Goal: Transaction & Acquisition: Purchase product/service

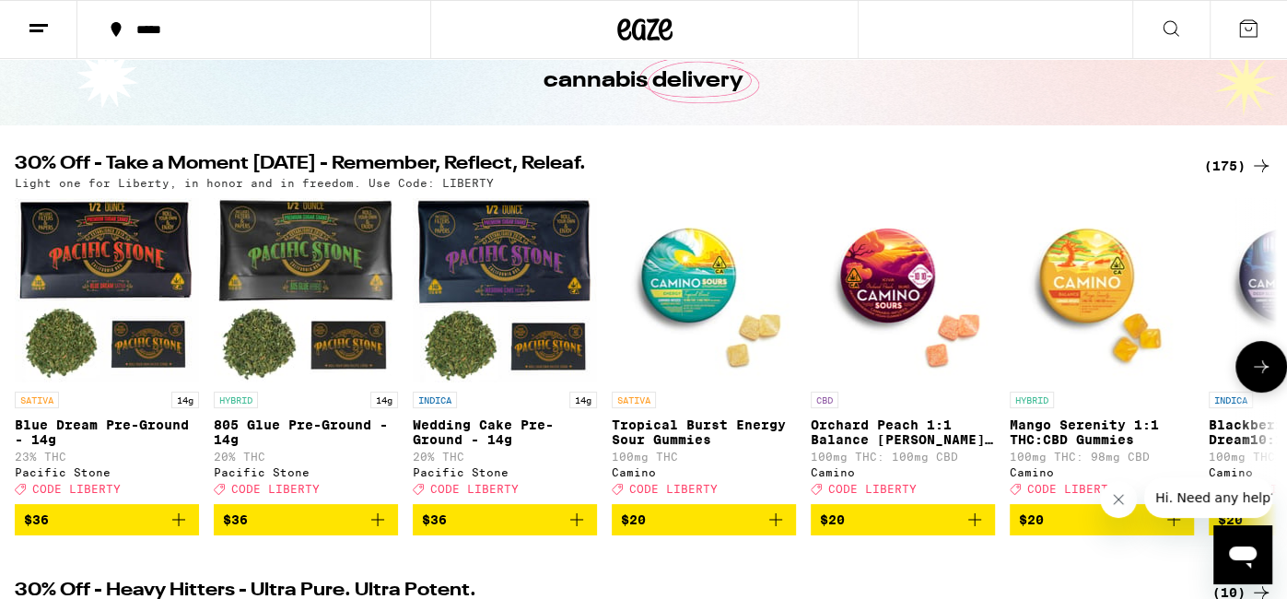
scroll to position [115, 0]
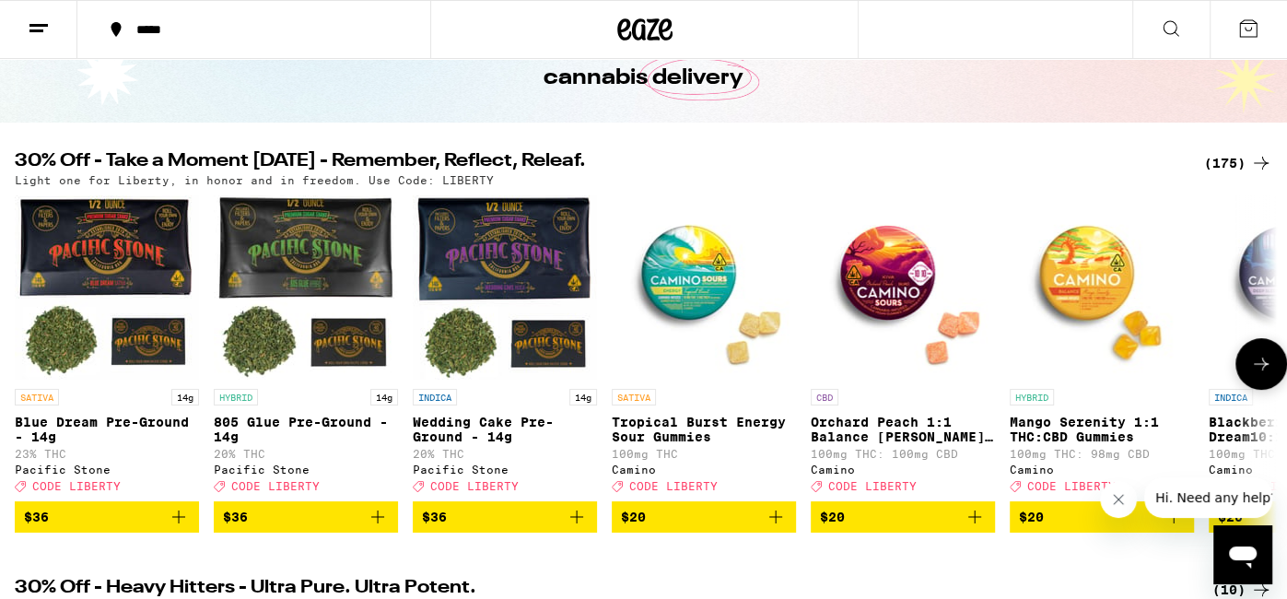
click at [1253, 375] on icon at bounding box center [1261, 364] width 22 height 22
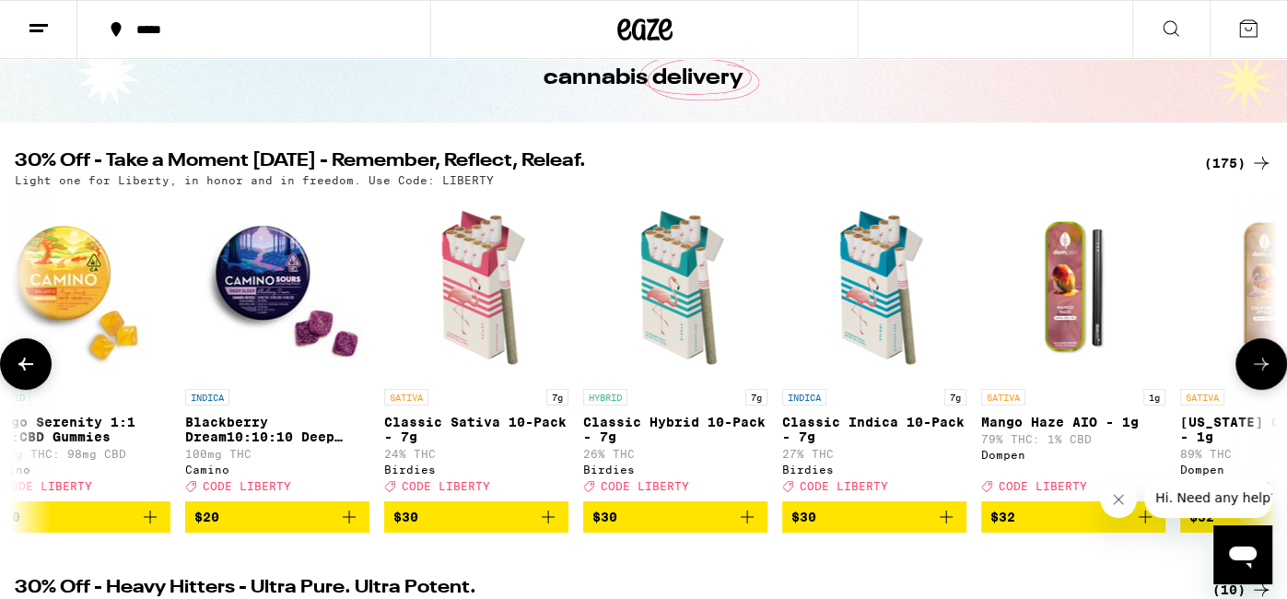
scroll to position [0, 1057]
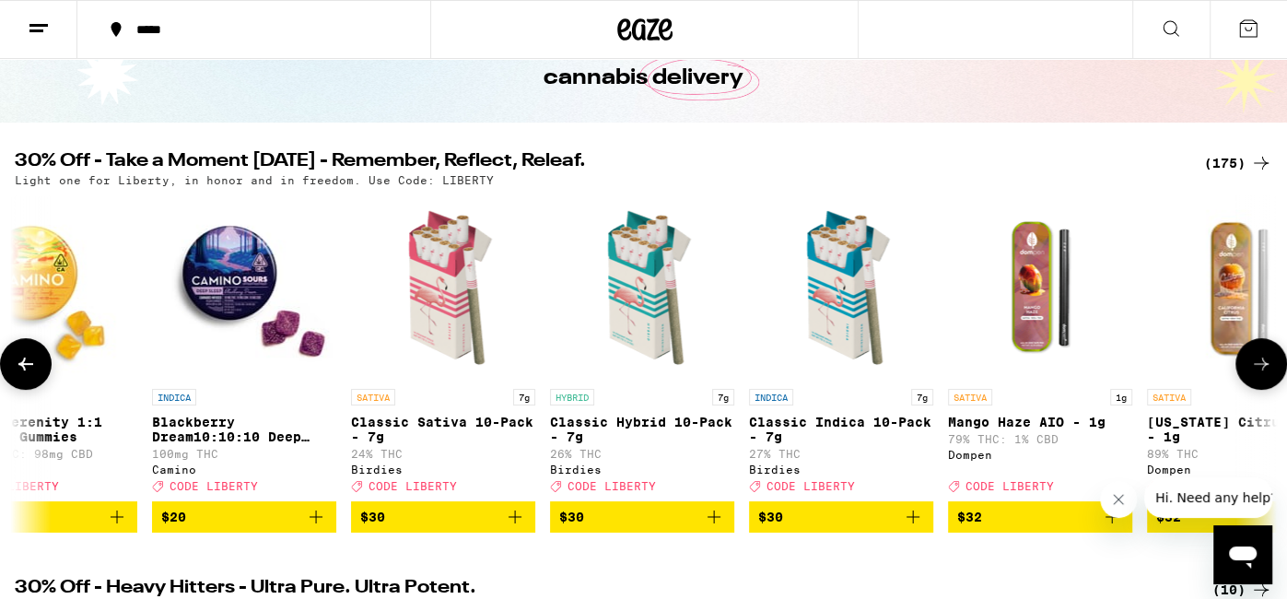
click at [1253, 375] on icon at bounding box center [1261, 364] width 22 height 22
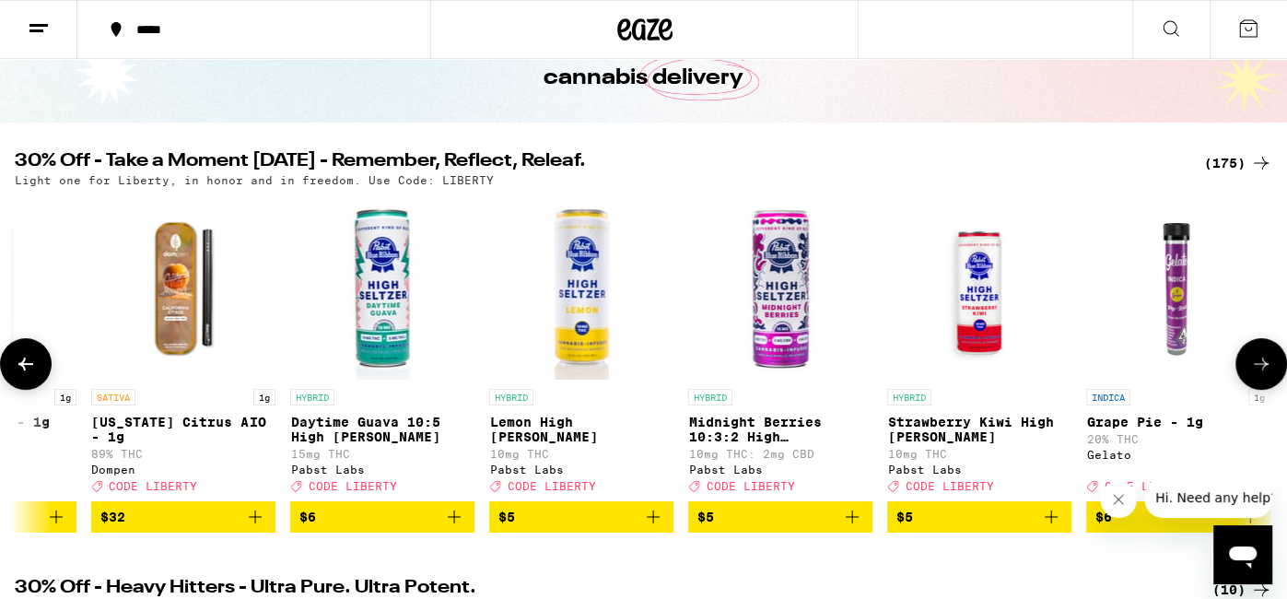
scroll to position [0, 2113]
click at [1253, 375] on icon at bounding box center [1261, 364] width 22 height 22
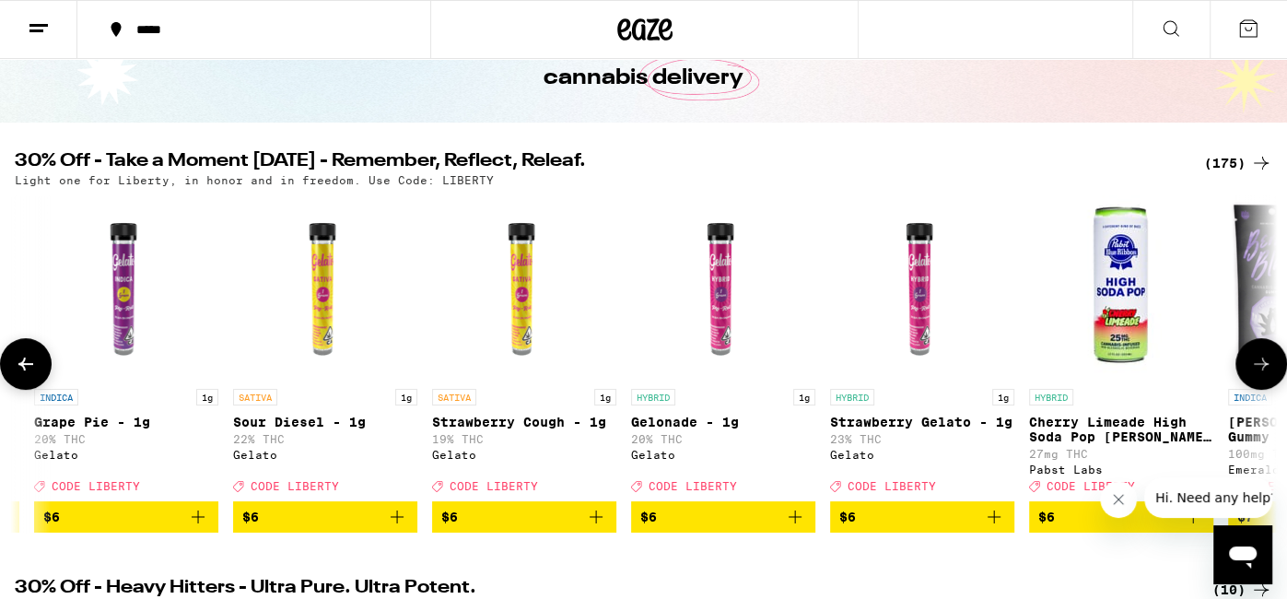
scroll to position [0, 3171]
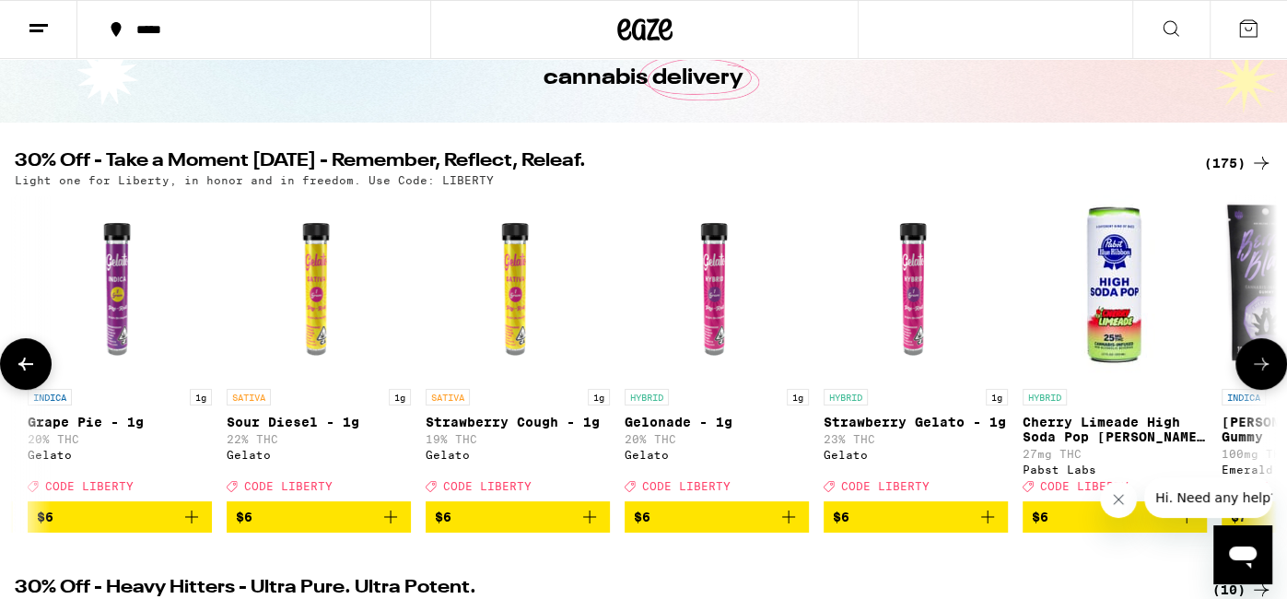
click at [1252, 375] on icon at bounding box center [1261, 364] width 22 height 22
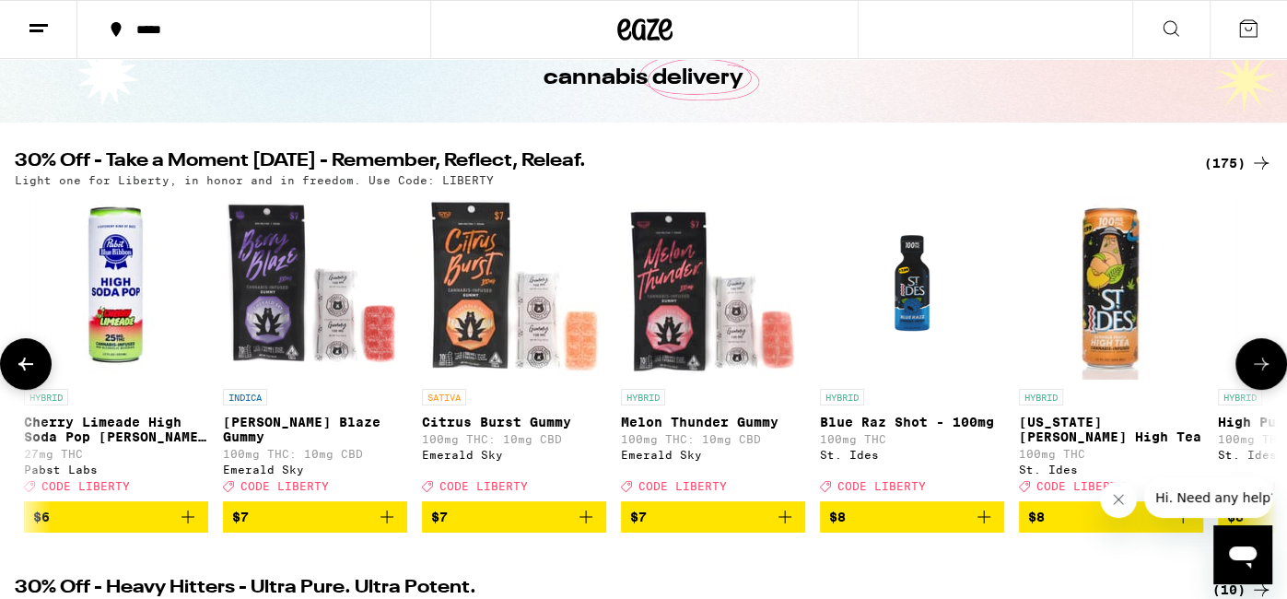
scroll to position [0, 4228]
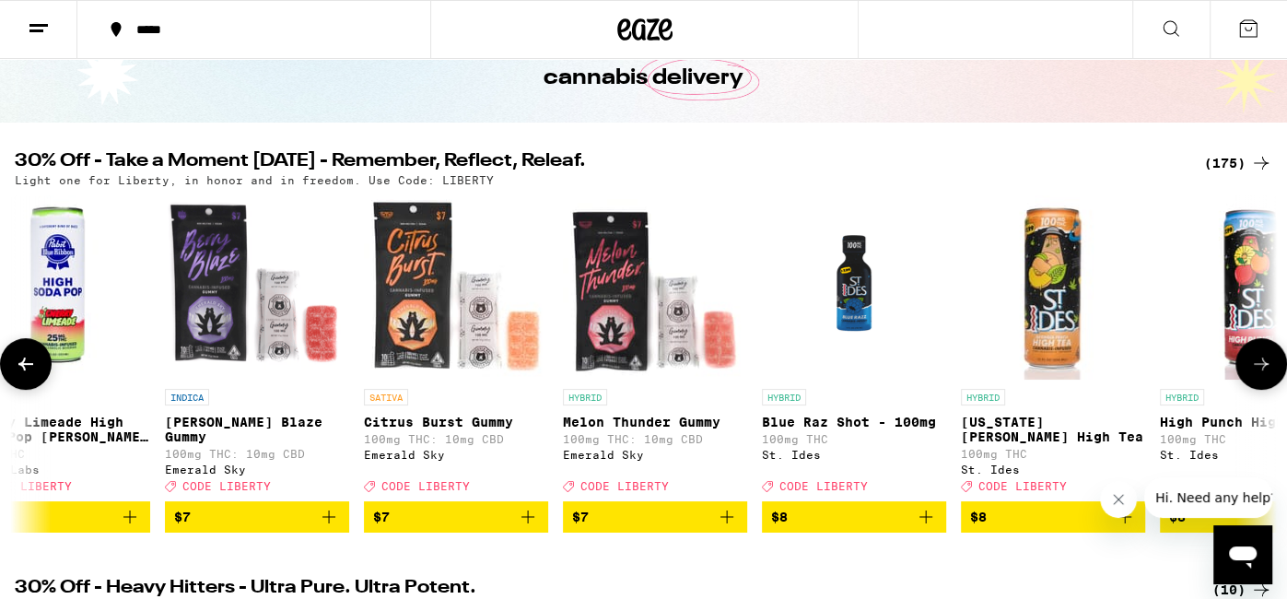
click at [1261, 375] on icon at bounding box center [1261, 364] width 22 height 22
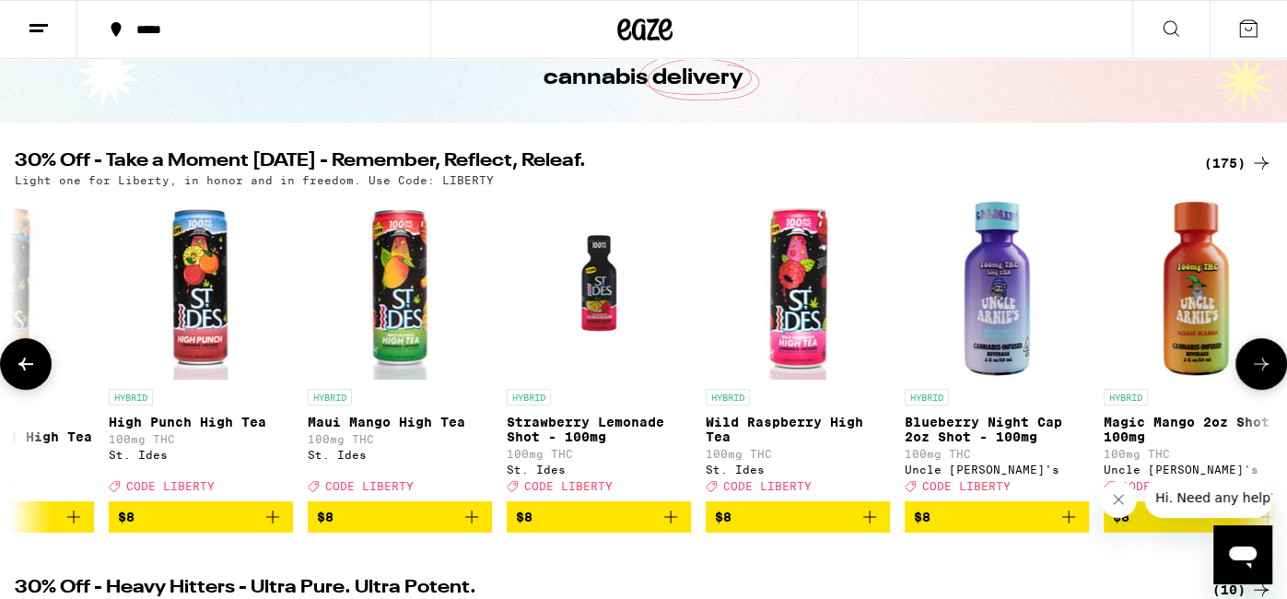
scroll to position [0, 5284]
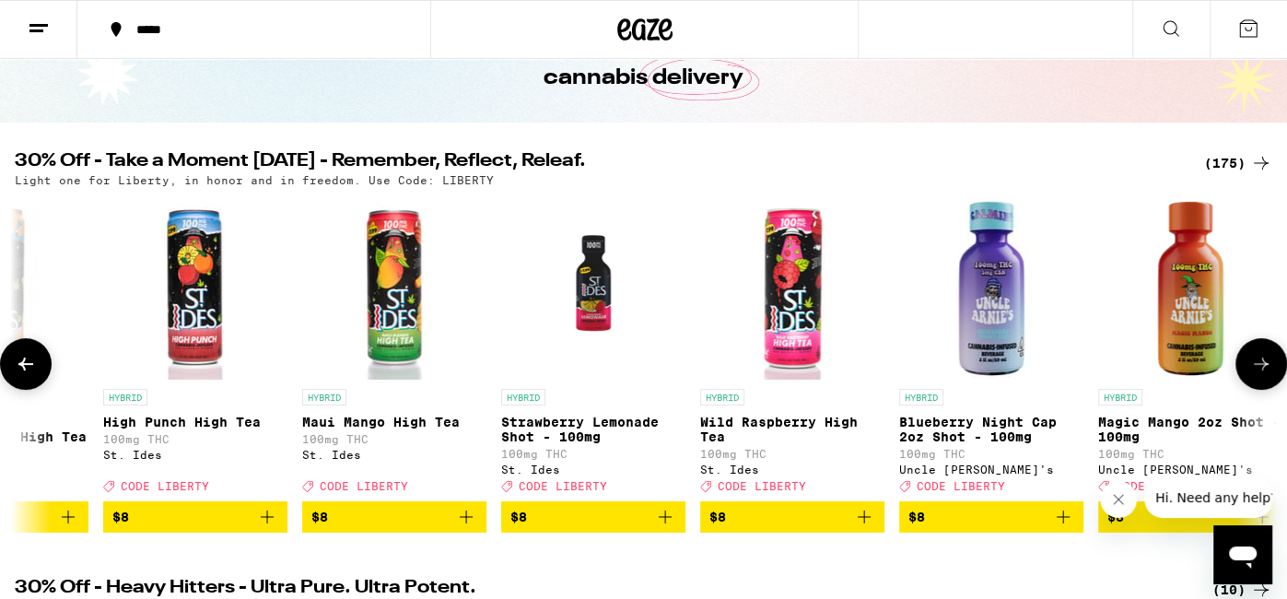
click at [1261, 375] on icon at bounding box center [1261, 364] width 22 height 22
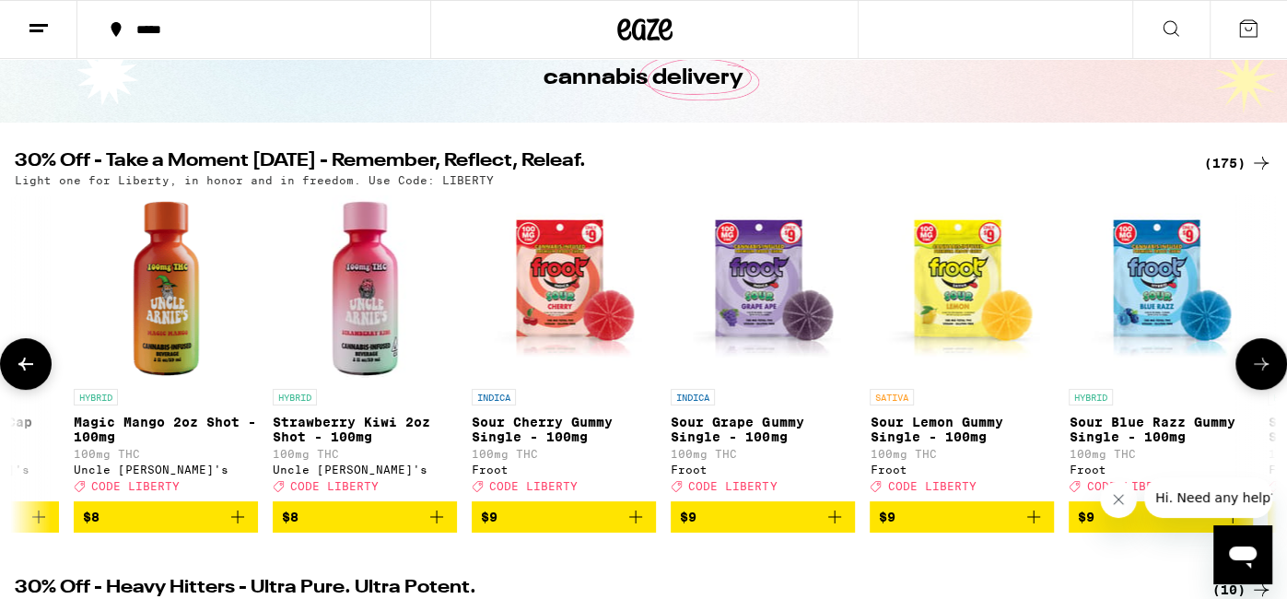
scroll to position [0, 6342]
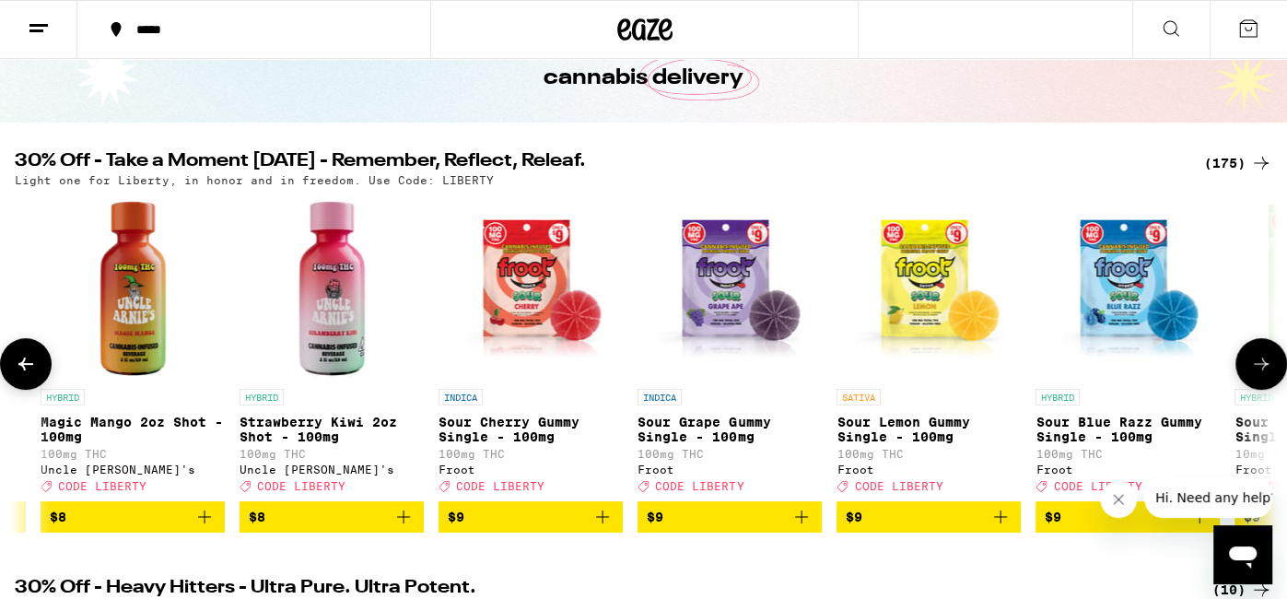
click at [1261, 375] on icon at bounding box center [1261, 364] width 22 height 22
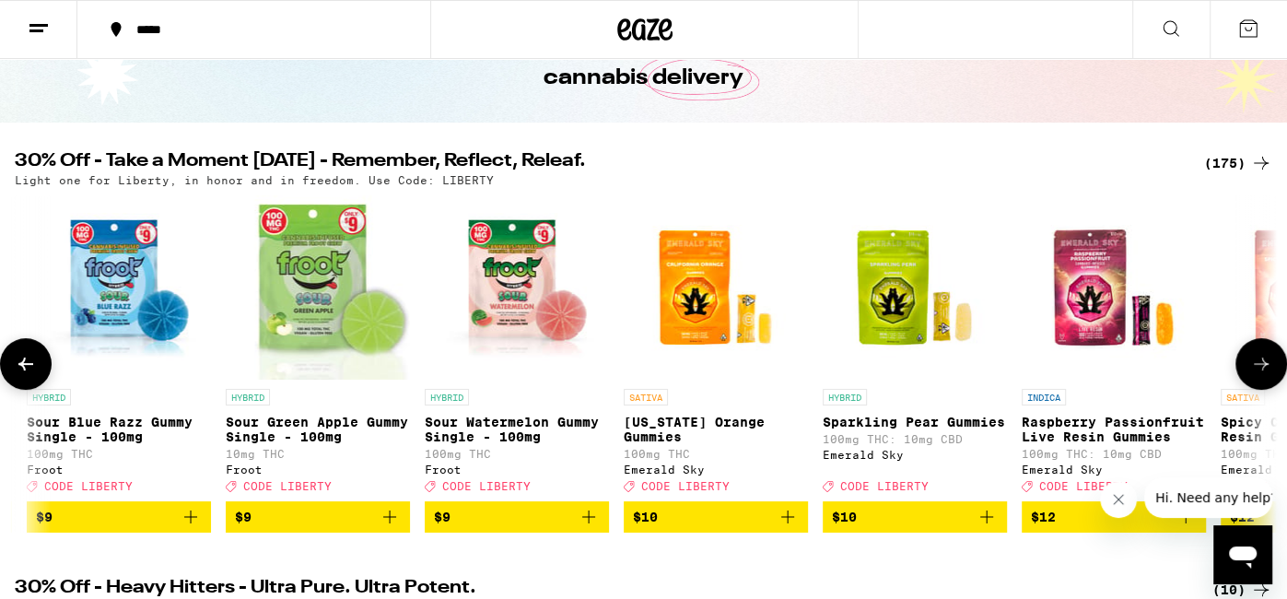
scroll to position [0, 7398]
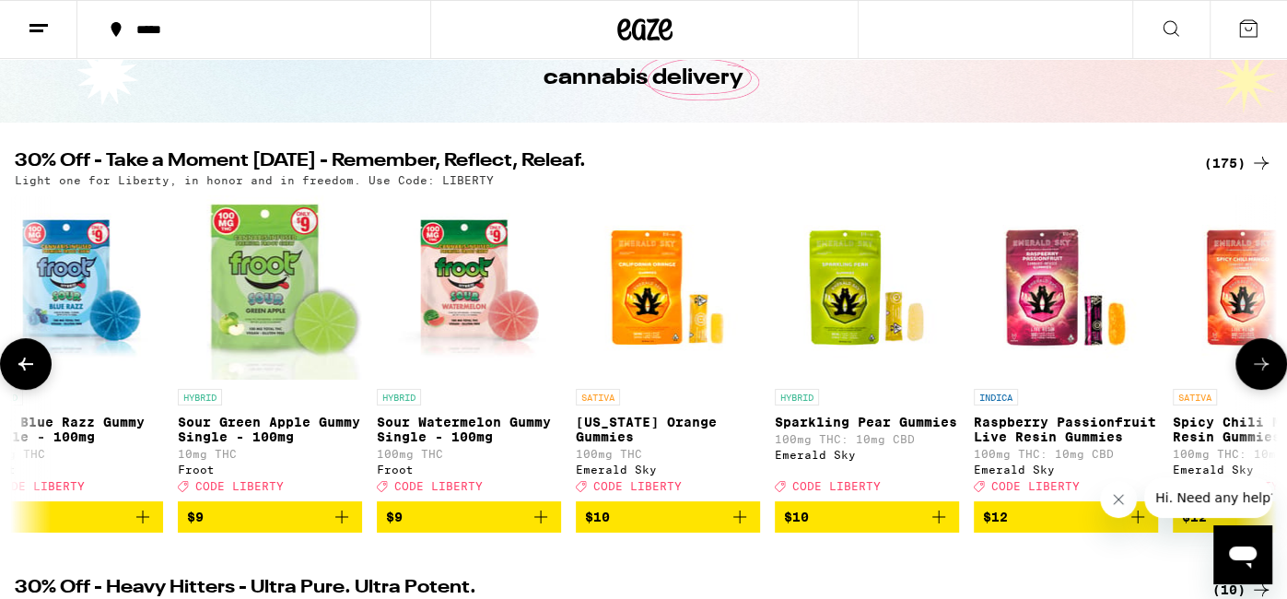
click at [1261, 375] on icon at bounding box center [1261, 364] width 22 height 22
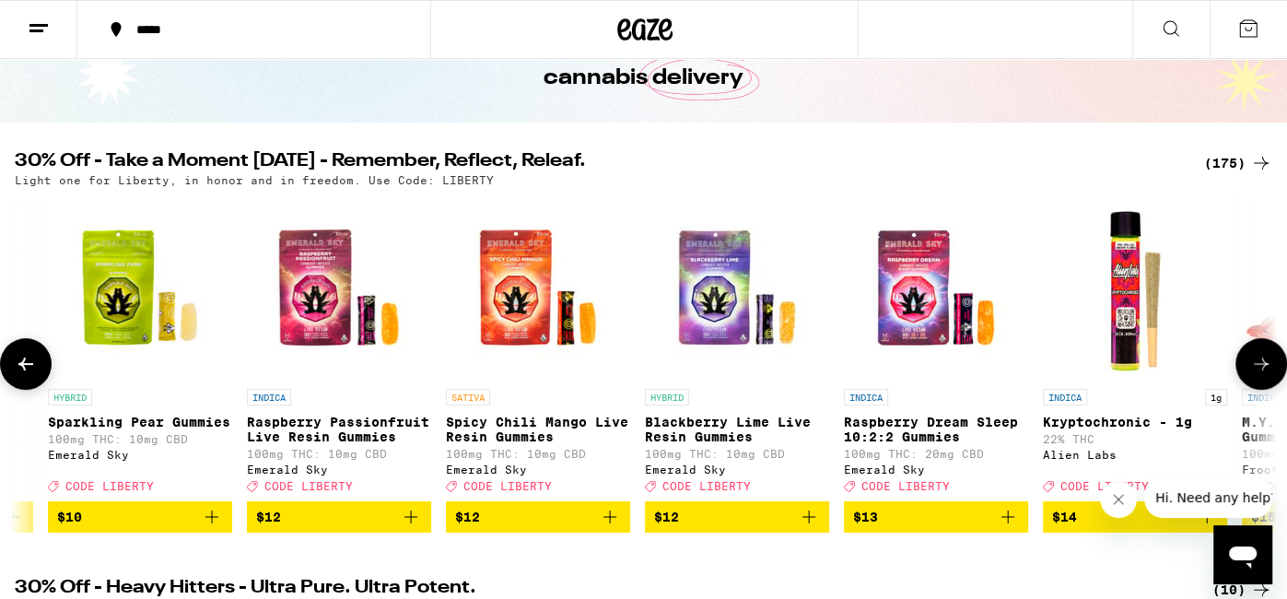
click at [1261, 375] on icon at bounding box center [1261, 364] width 22 height 22
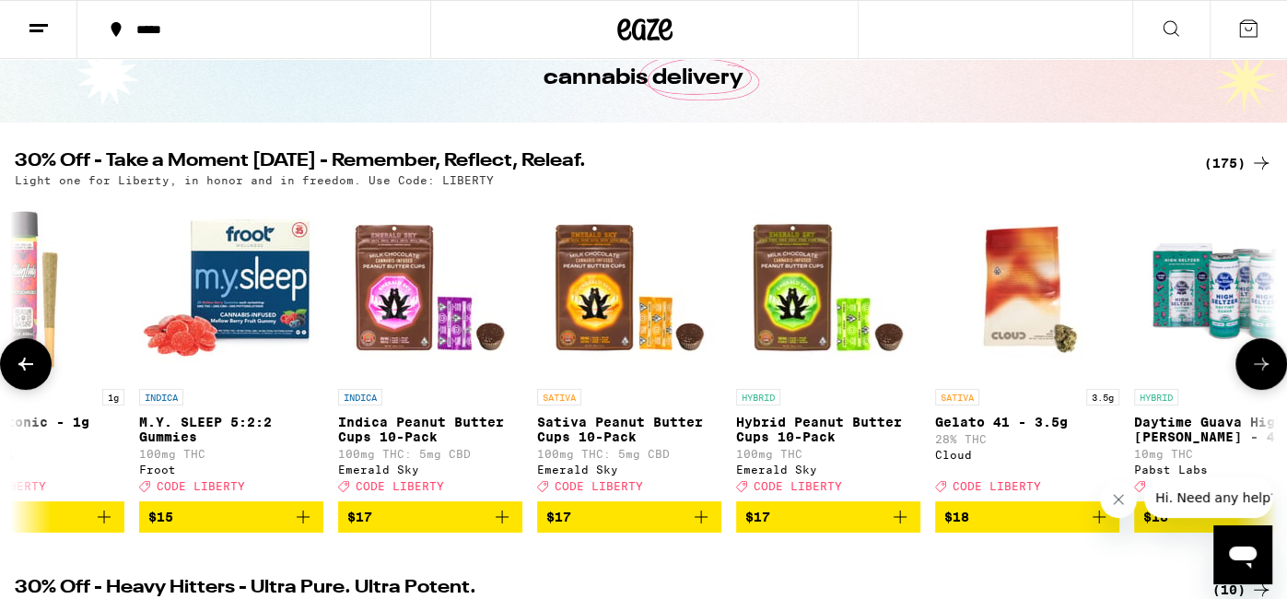
scroll to position [0, 9263]
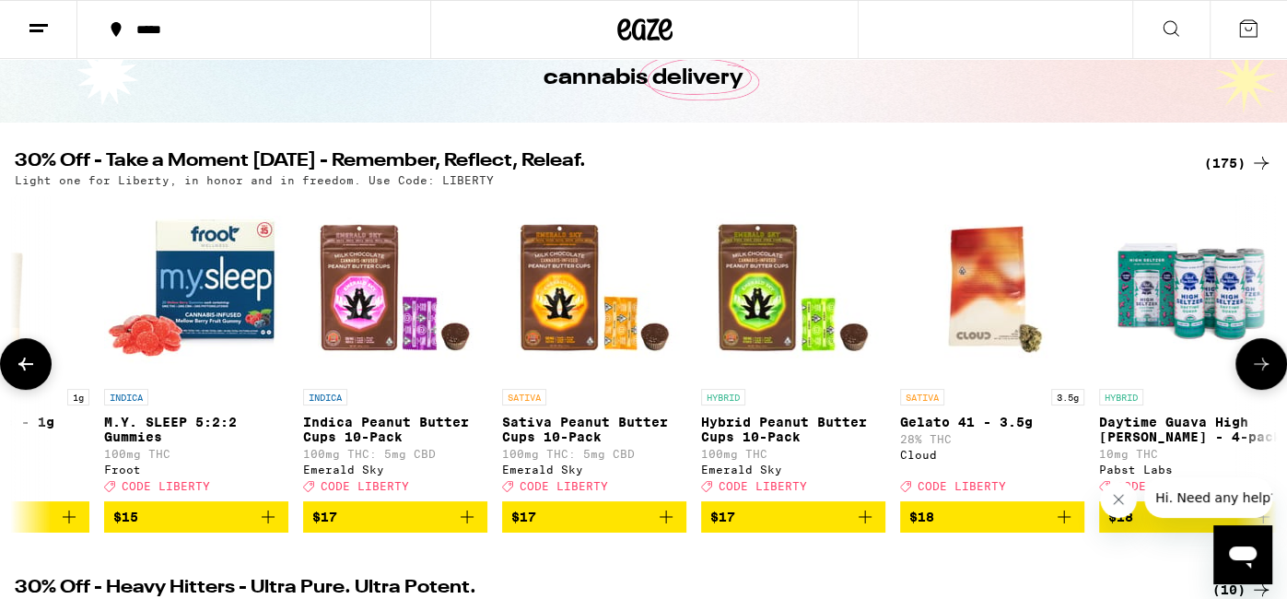
click at [1261, 375] on icon at bounding box center [1261, 364] width 22 height 22
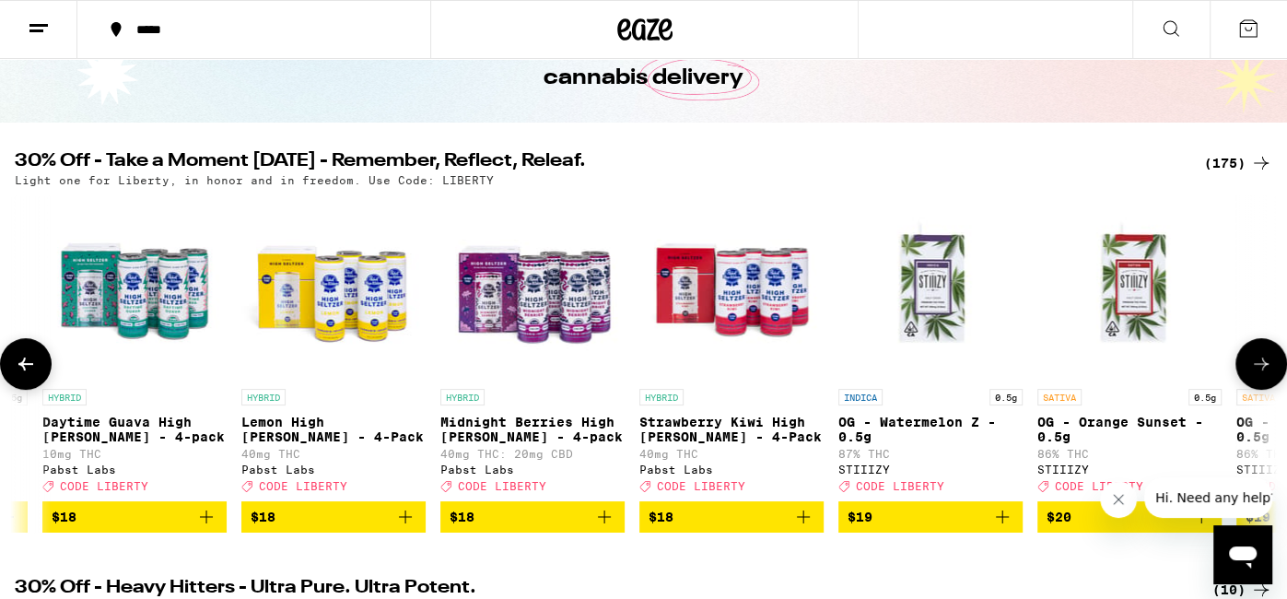
click at [1261, 375] on icon at bounding box center [1261, 364] width 22 height 22
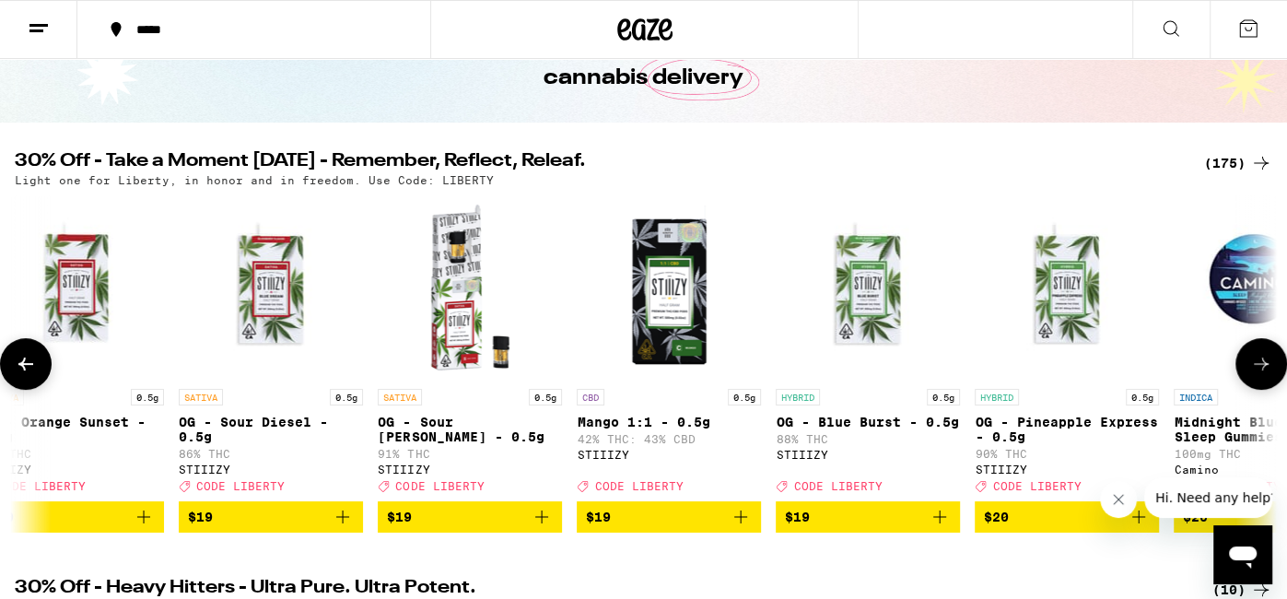
click at [1261, 375] on icon at bounding box center [1261, 364] width 22 height 22
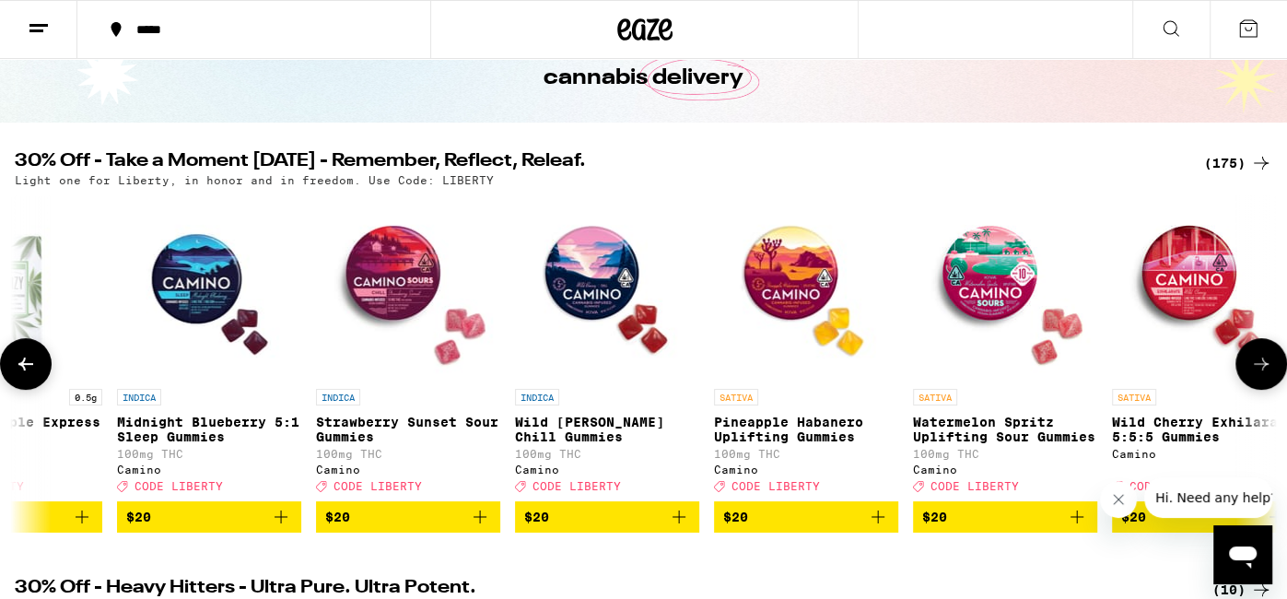
click at [1261, 375] on icon at bounding box center [1261, 364] width 22 height 22
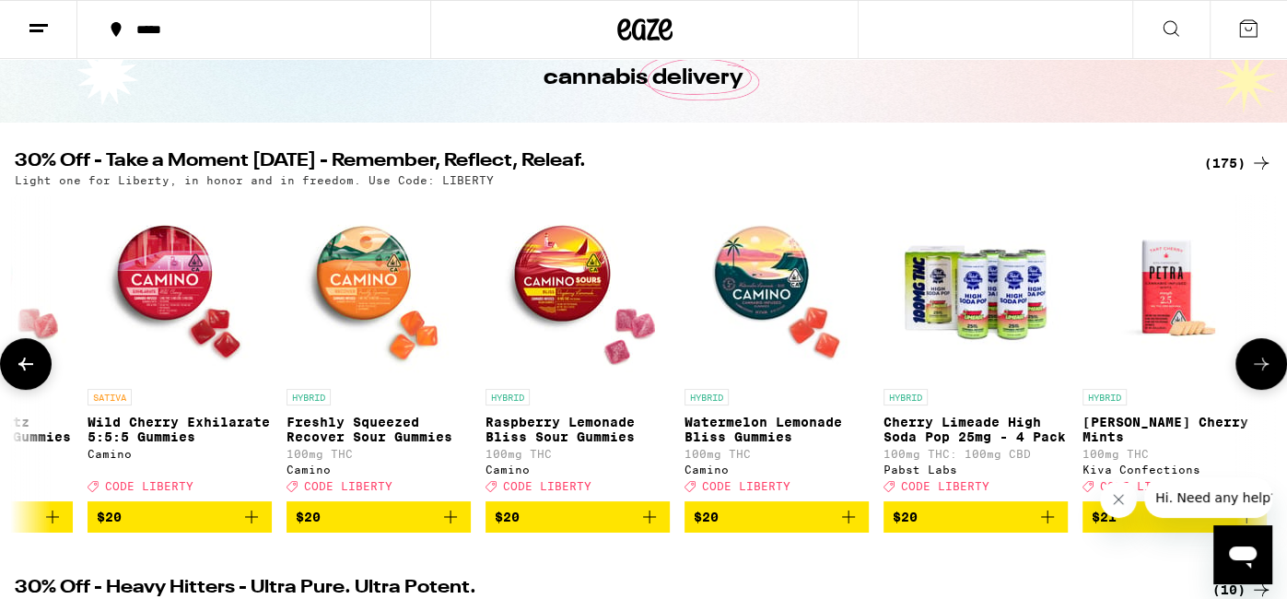
scroll to position [0, 13491]
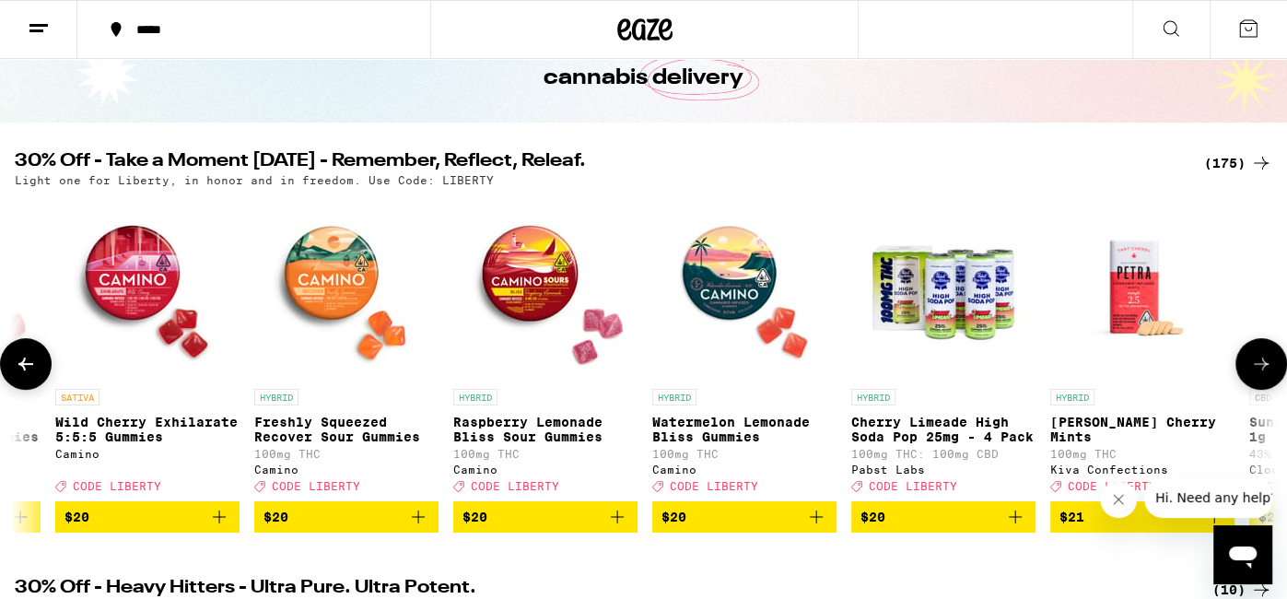
click at [1261, 375] on icon at bounding box center [1261, 364] width 22 height 22
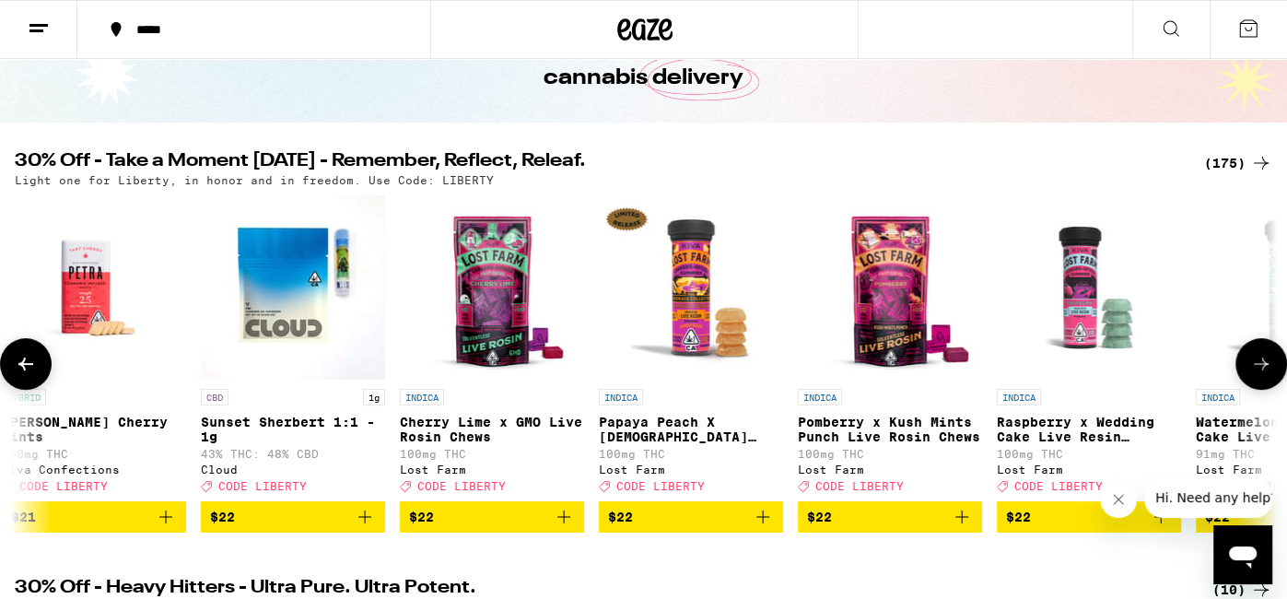
scroll to position [0, 14548]
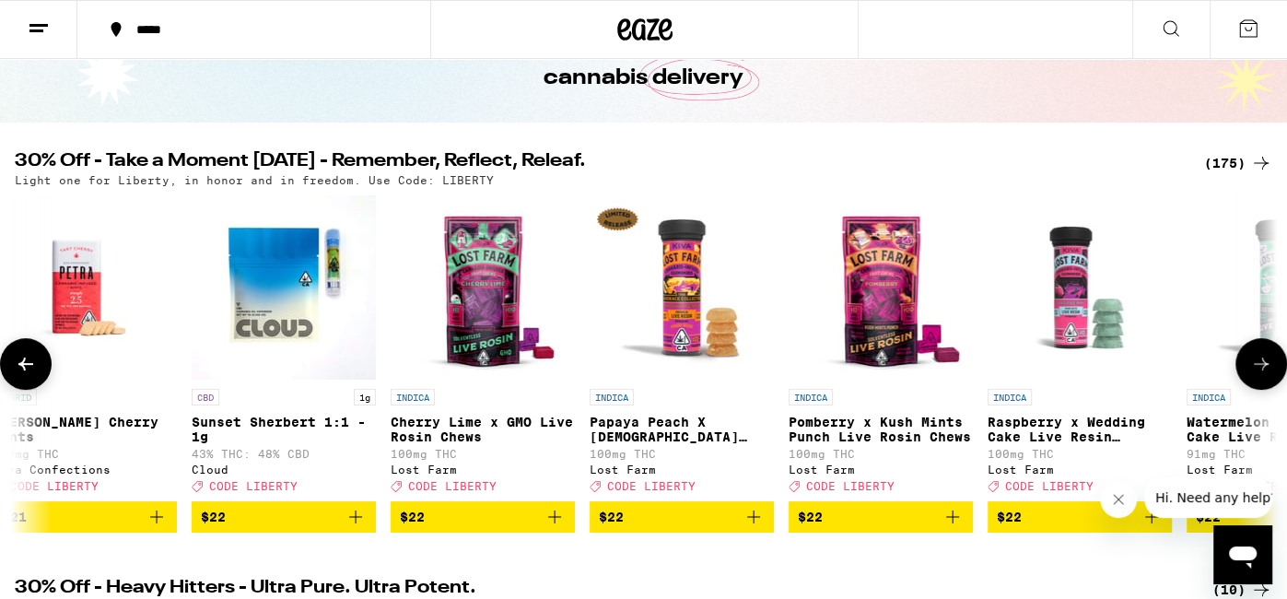
click at [1261, 382] on button at bounding box center [1261, 364] width 52 height 52
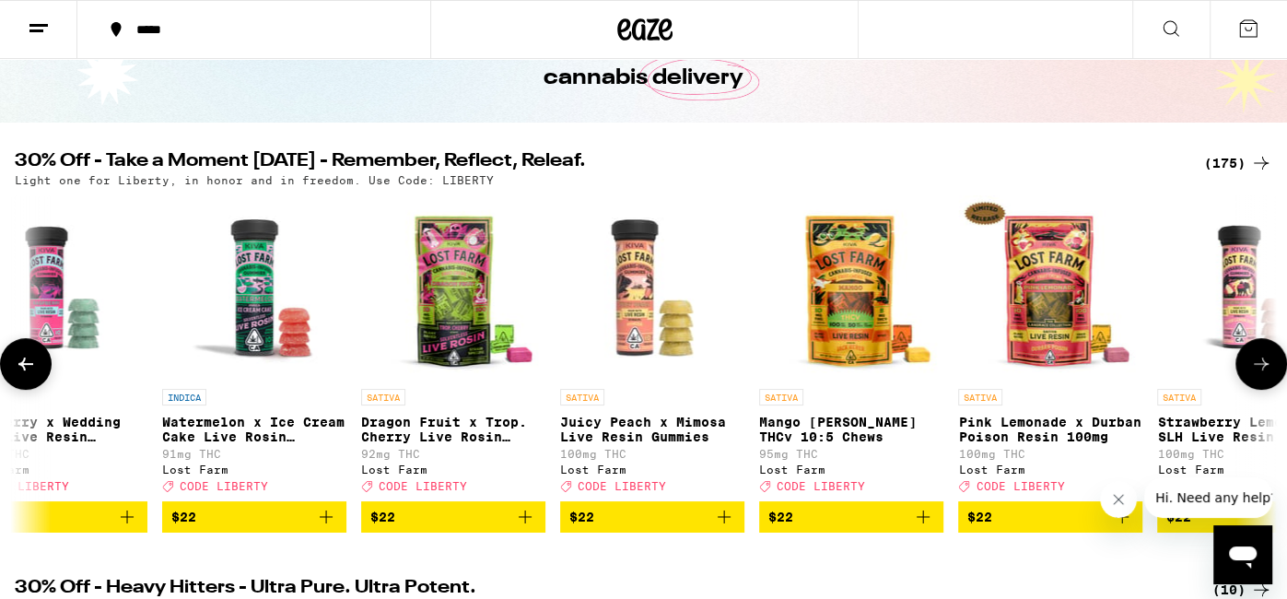
scroll to position [0, 15605]
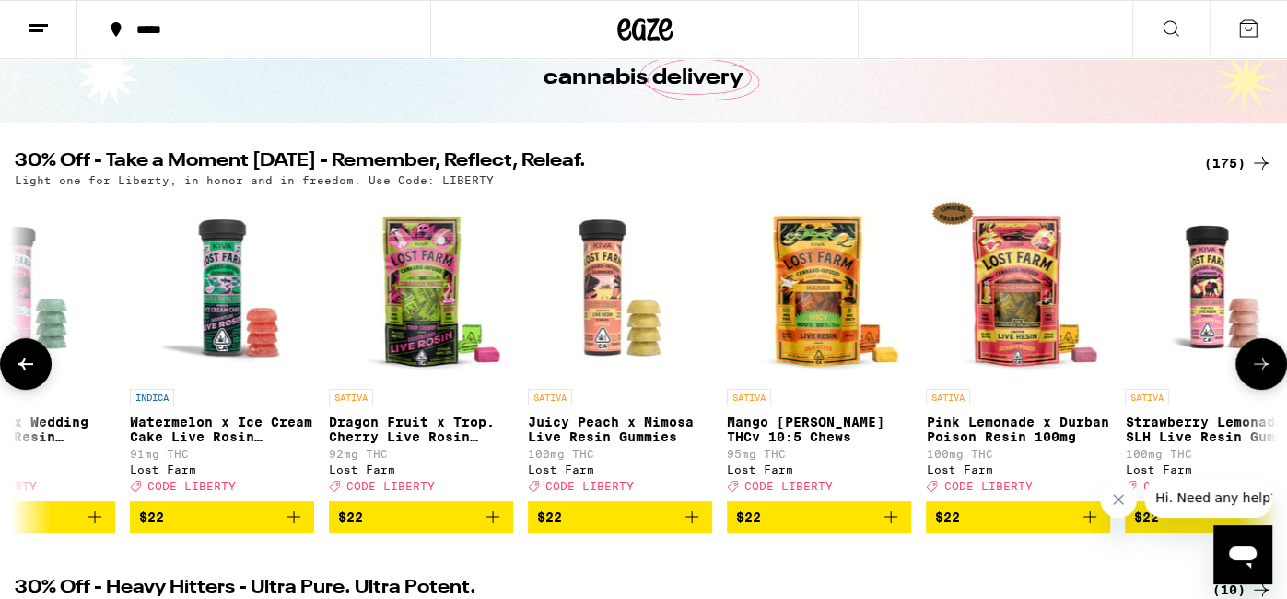
click at [1261, 382] on button at bounding box center [1261, 364] width 52 height 52
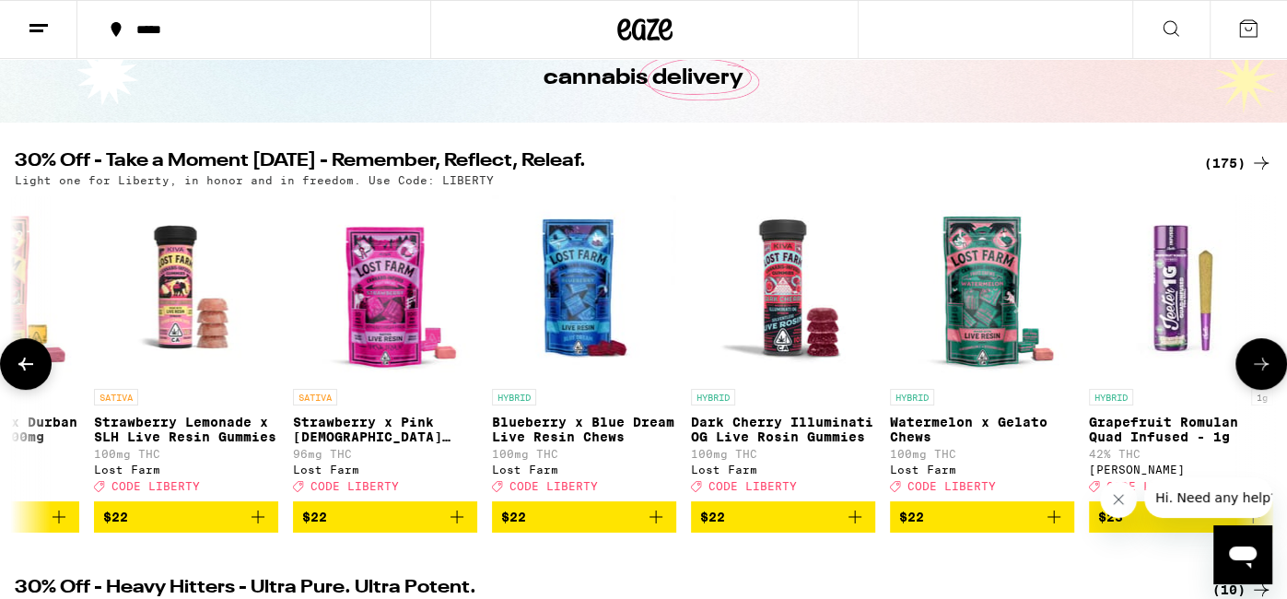
scroll to position [0, 16661]
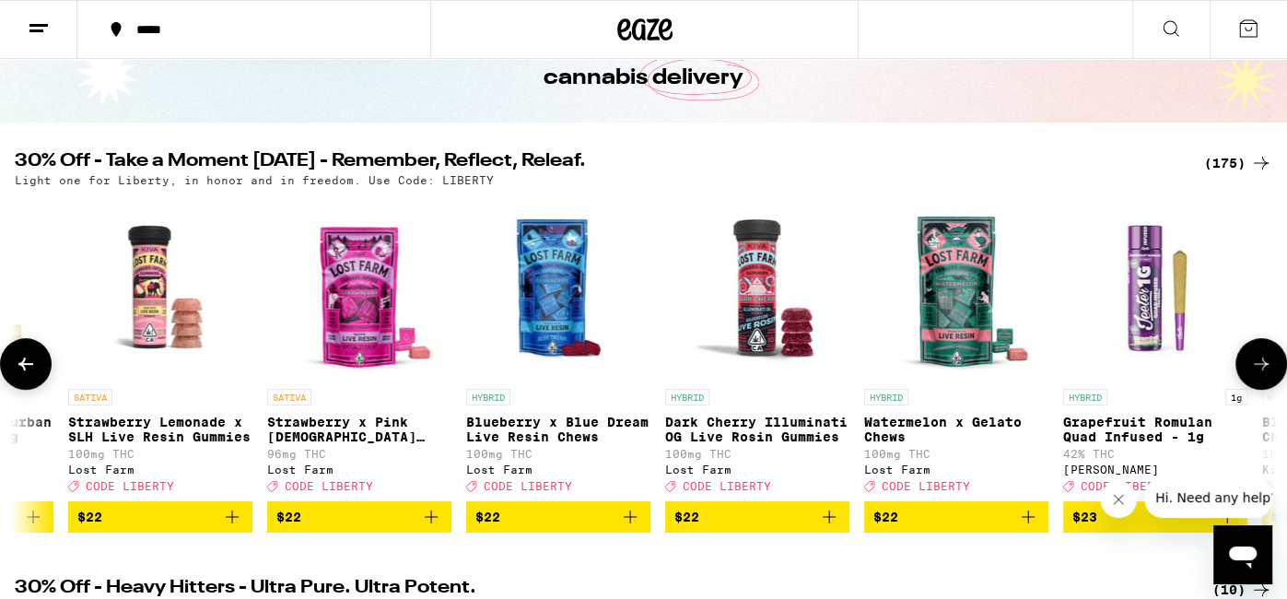
click at [1261, 382] on button at bounding box center [1261, 364] width 52 height 52
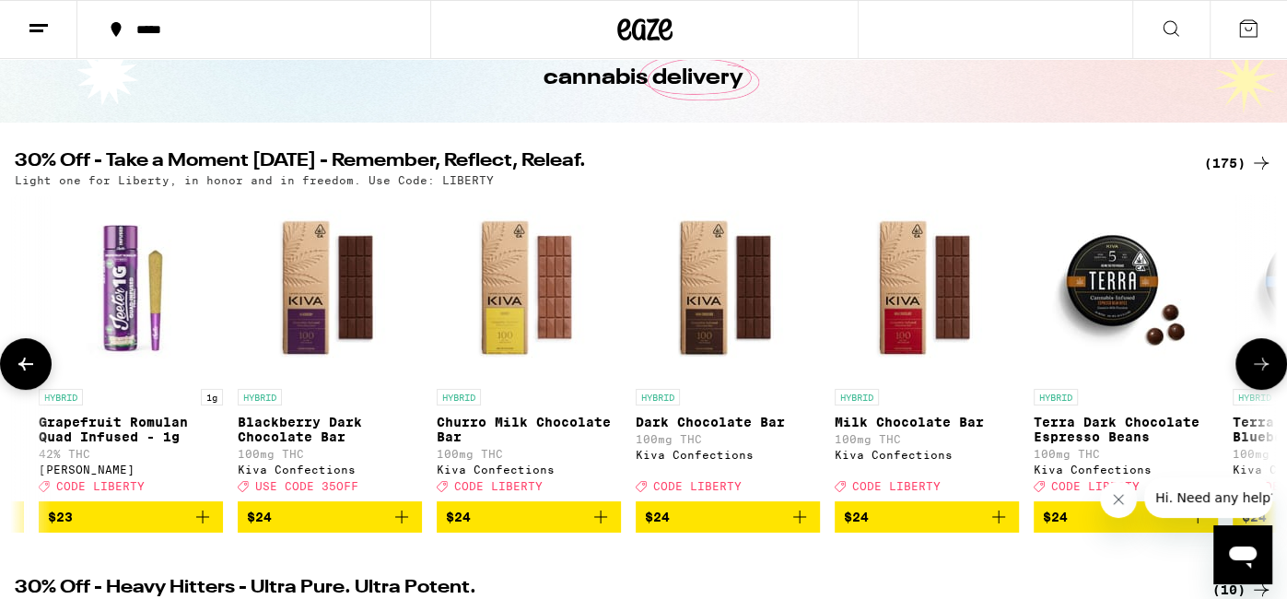
scroll to position [0, 17719]
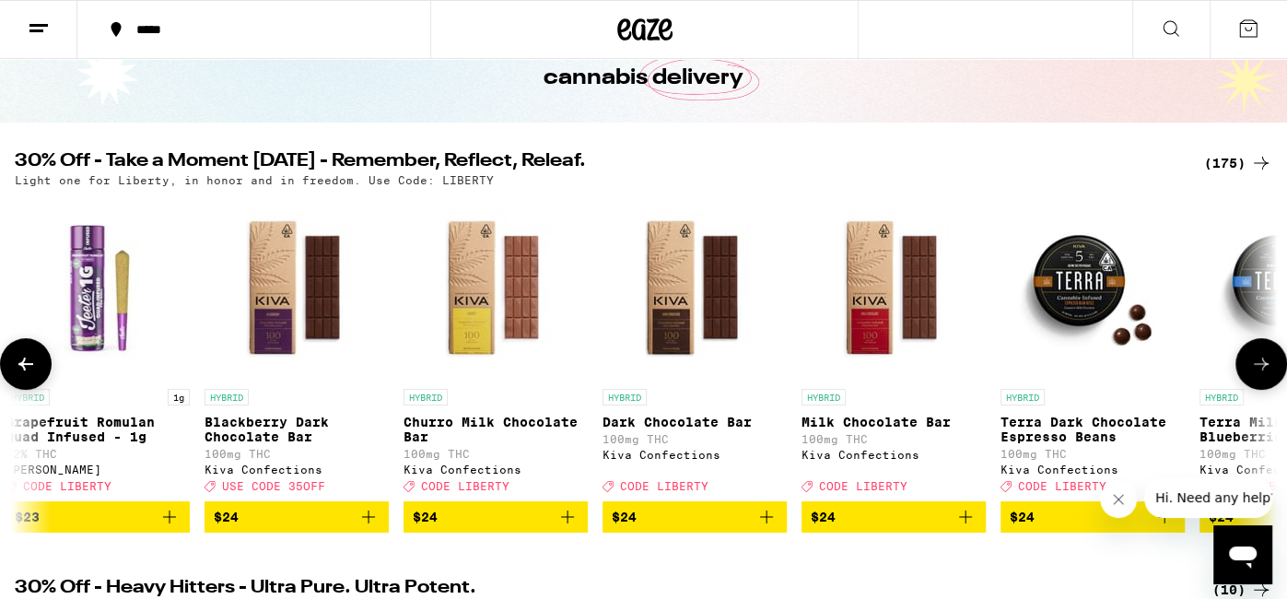
click at [1261, 382] on button at bounding box center [1261, 364] width 52 height 52
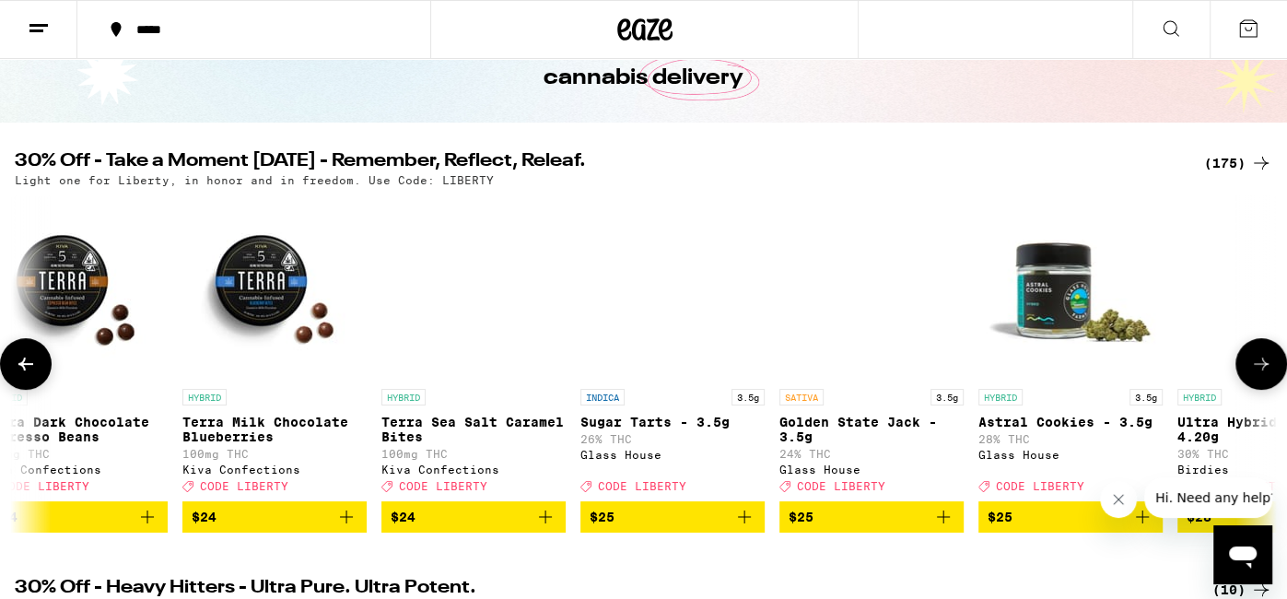
scroll to position [0, 18776]
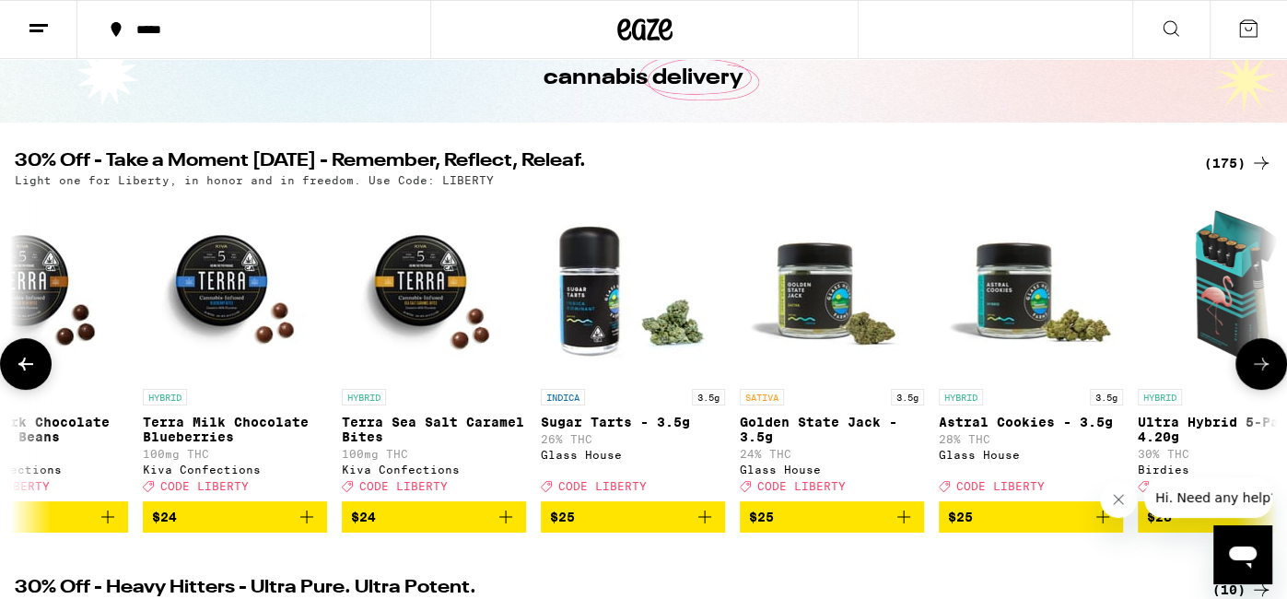
click at [1261, 382] on button at bounding box center [1261, 364] width 52 height 52
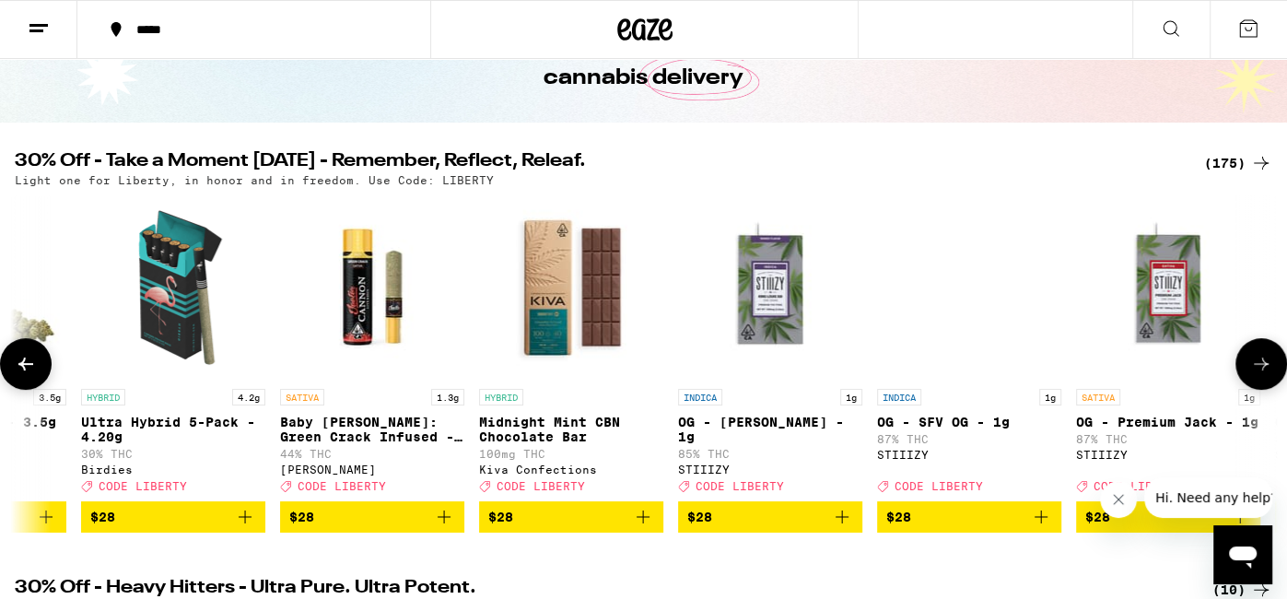
scroll to position [0, 19832]
click at [1246, 366] on button at bounding box center [1261, 364] width 52 height 52
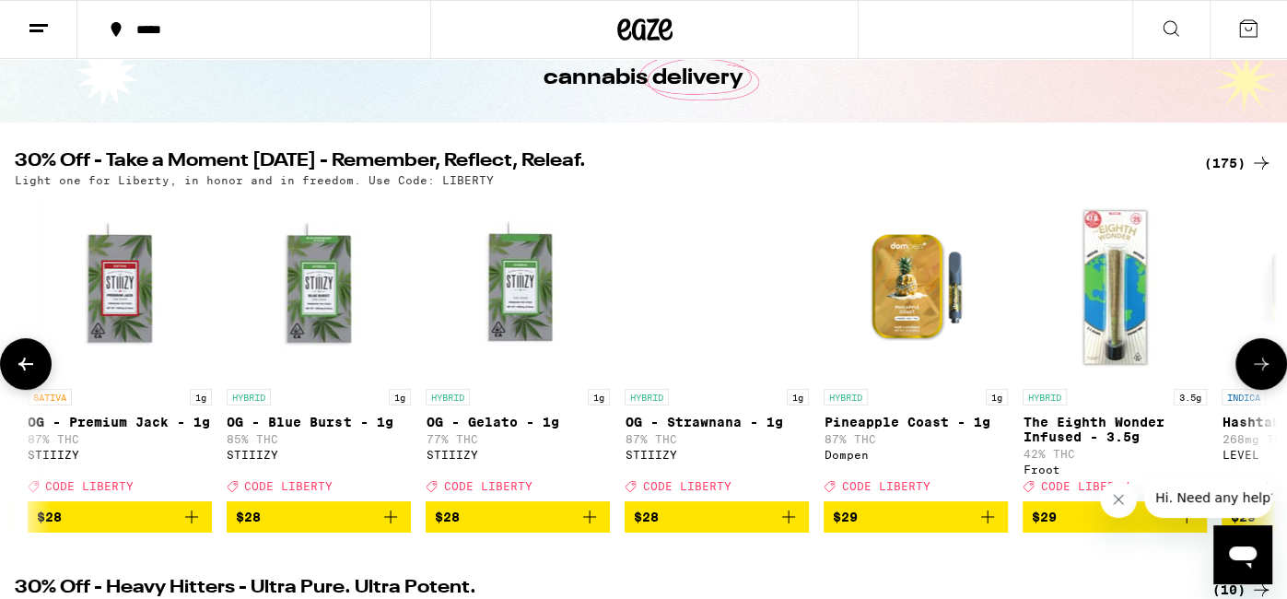
scroll to position [0, 20890]
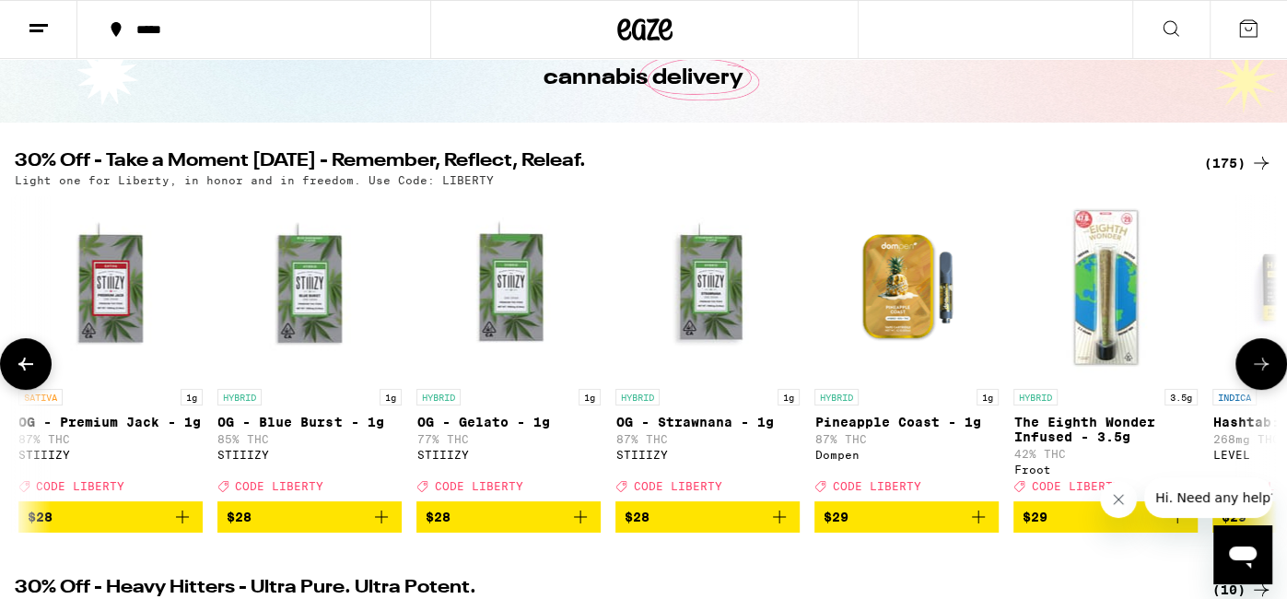
click at [1246, 366] on button at bounding box center [1261, 364] width 52 height 52
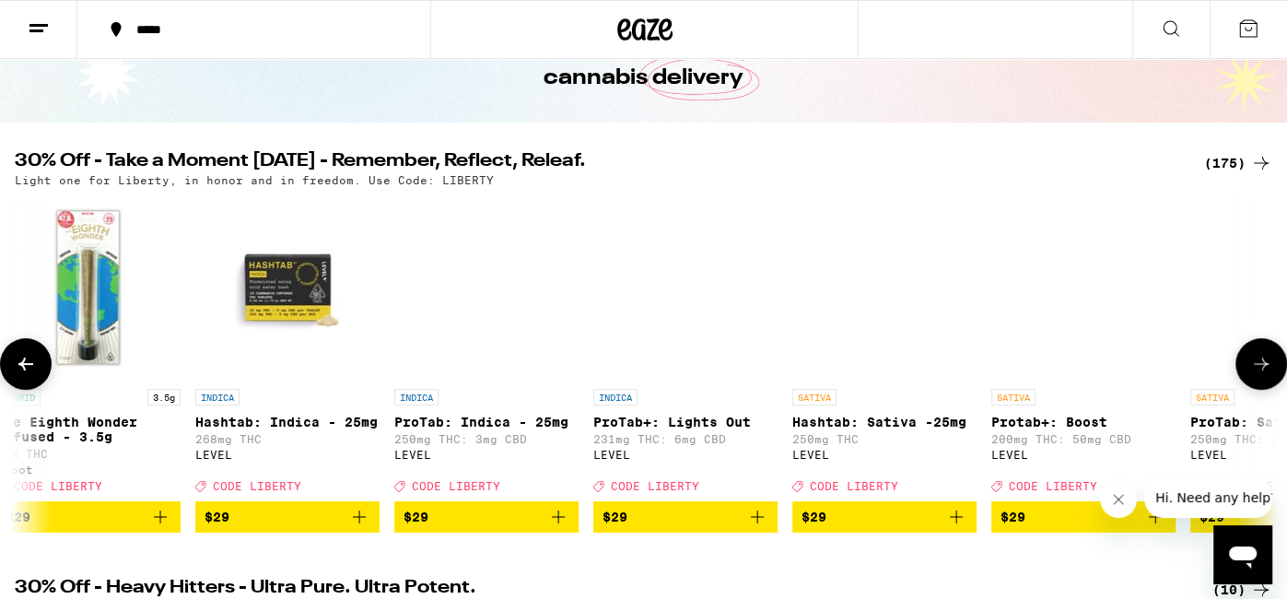
scroll to position [0, 21947]
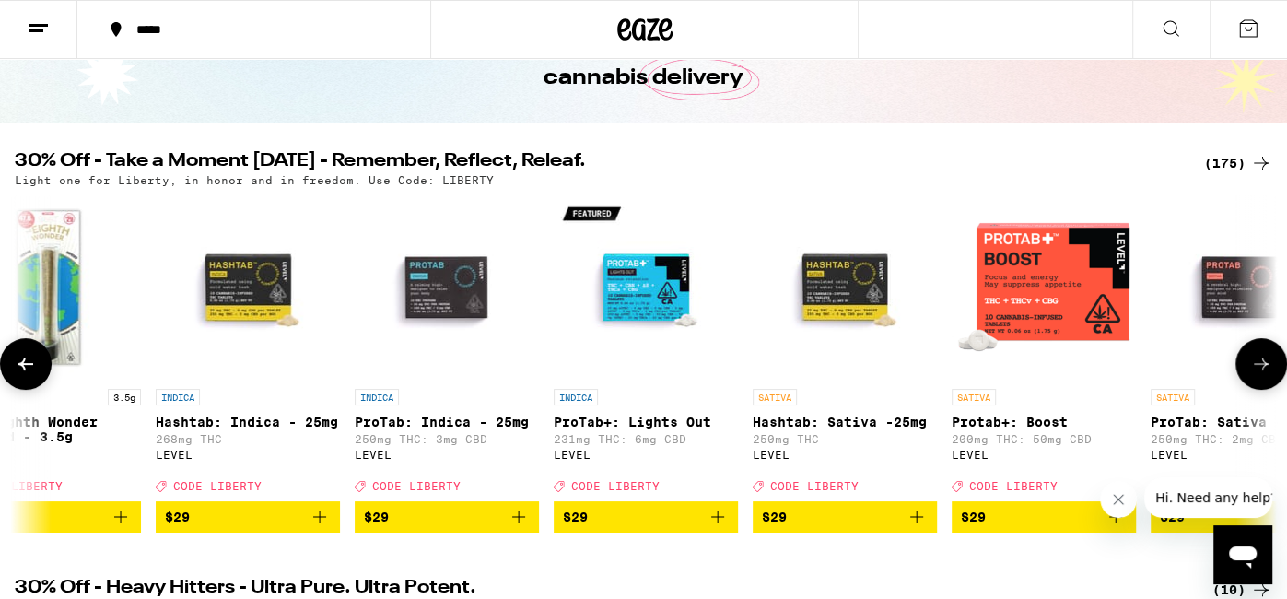
click at [1246, 366] on button at bounding box center [1261, 364] width 52 height 52
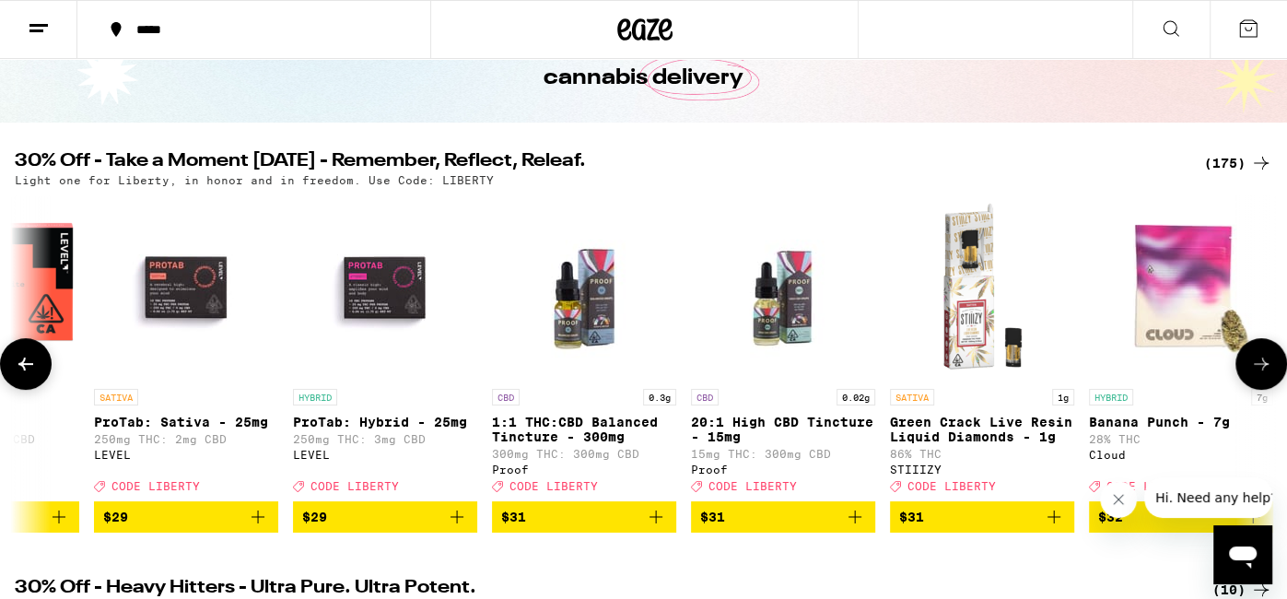
scroll to position [0, 23003]
click at [1246, 366] on button at bounding box center [1261, 364] width 52 height 52
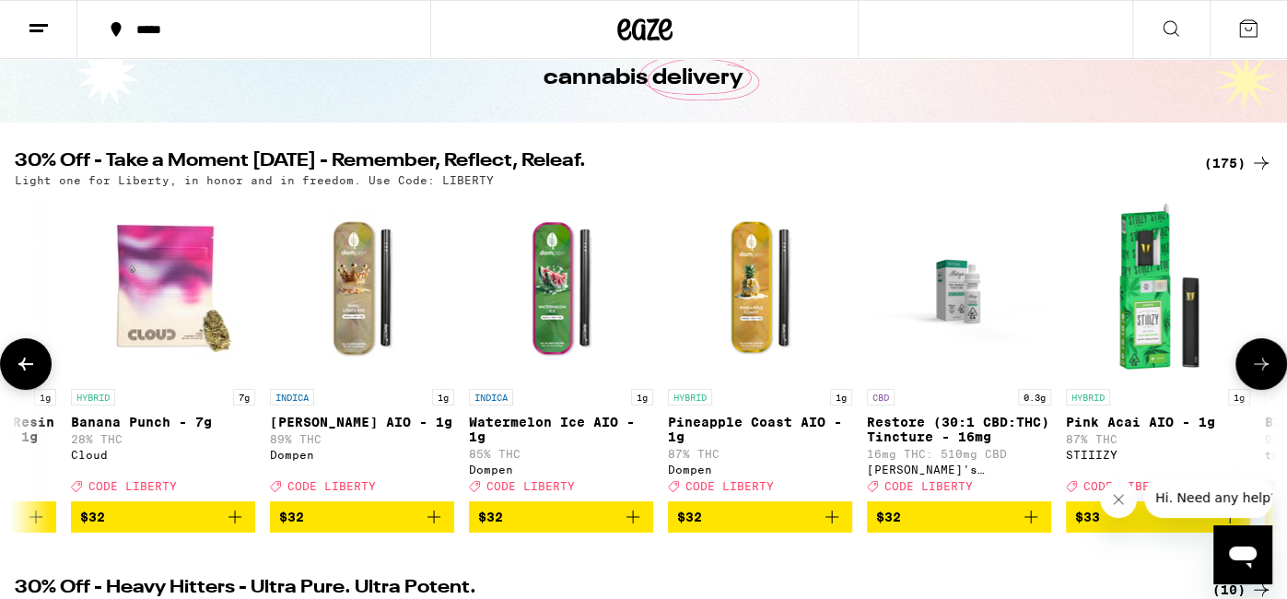
scroll to position [0, 24061]
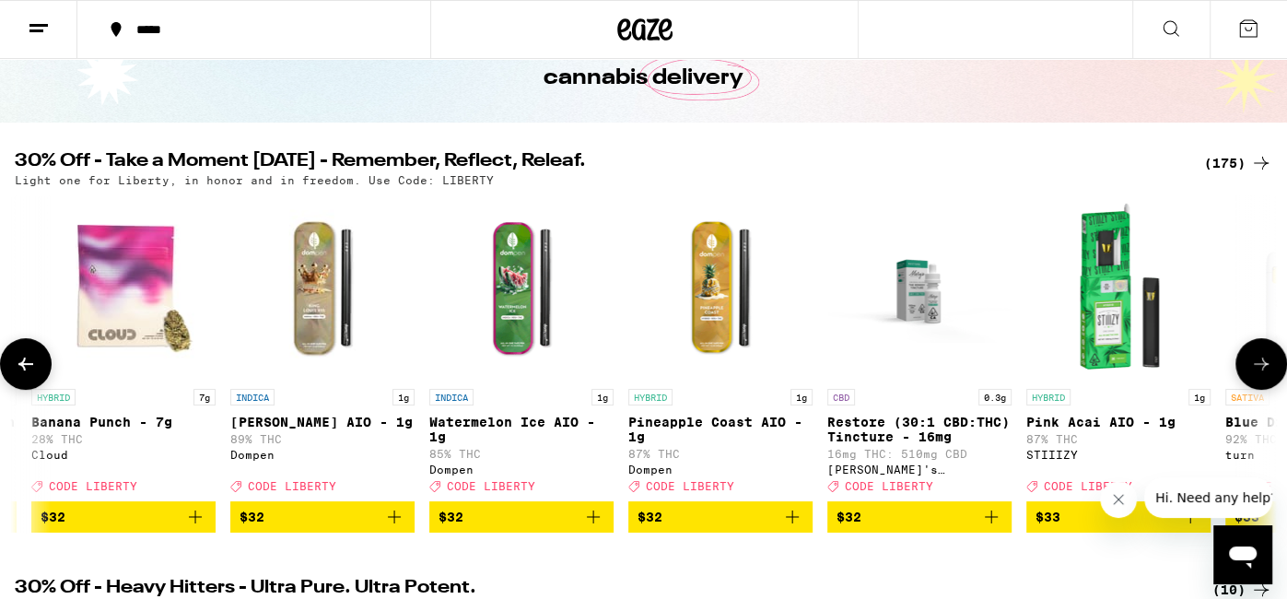
click at [1246, 366] on button at bounding box center [1261, 364] width 52 height 52
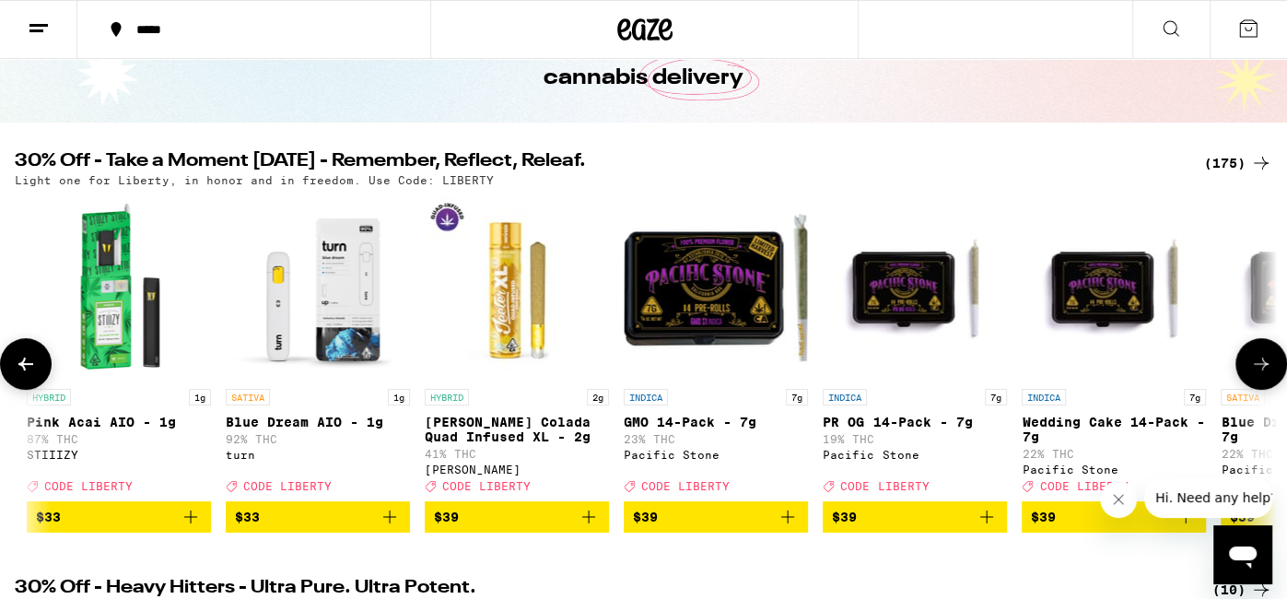
scroll to position [0, 25117]
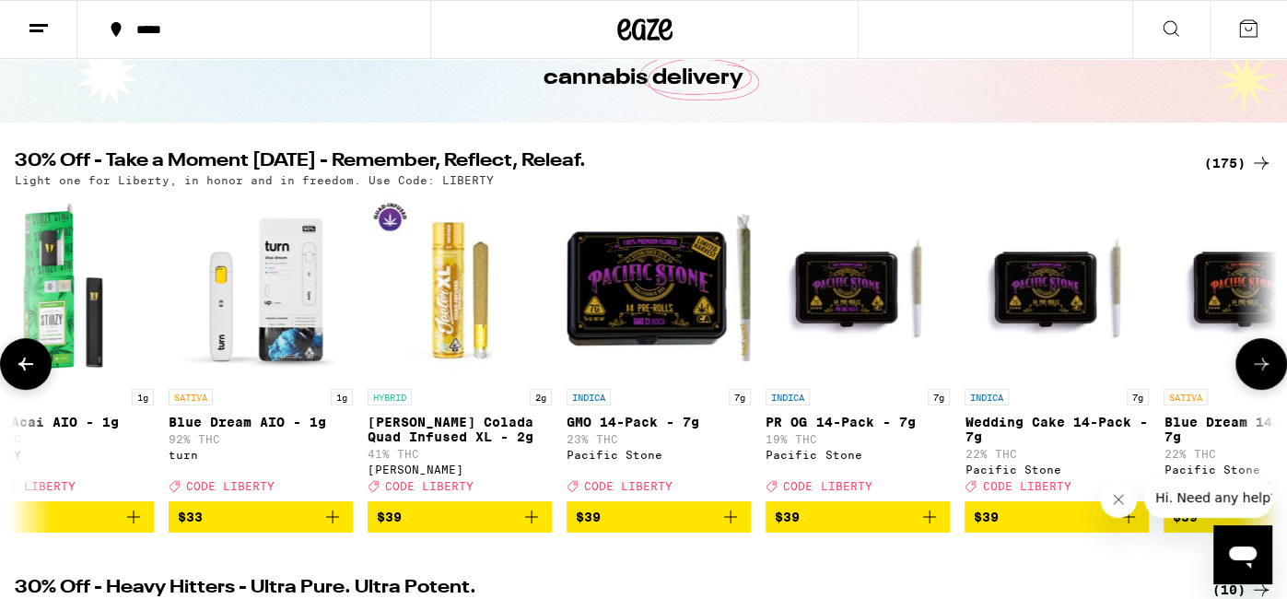
click at [1246, 366] on button at bounding box center [1261, 364] width 52 height 52
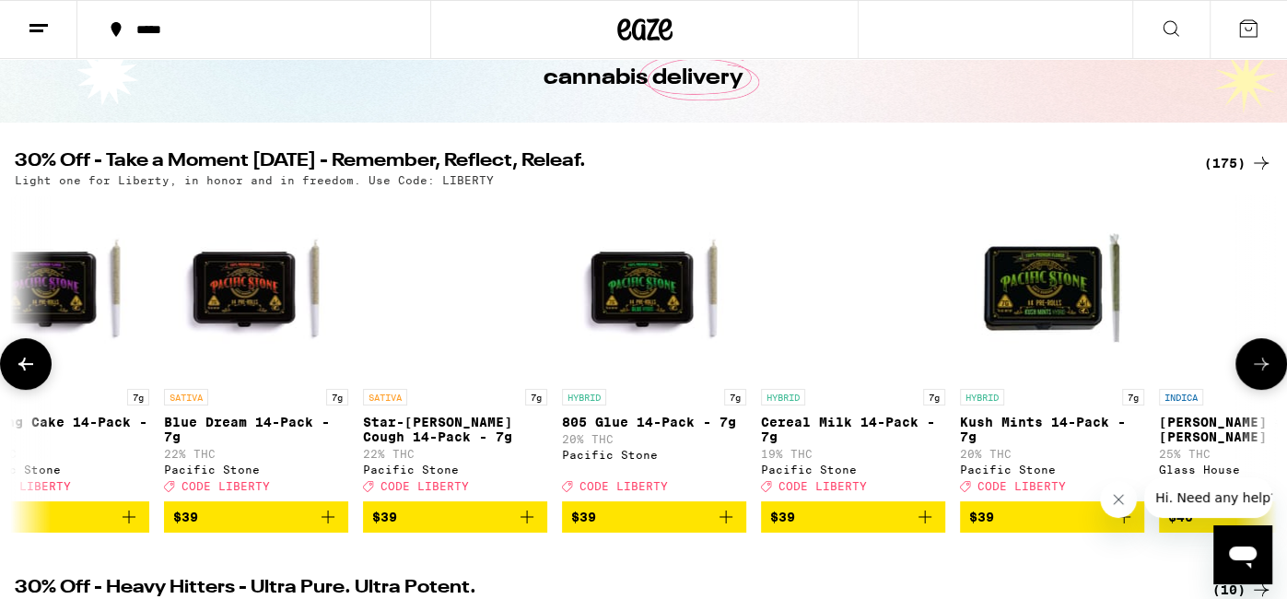
scroll to position [0, 26174]
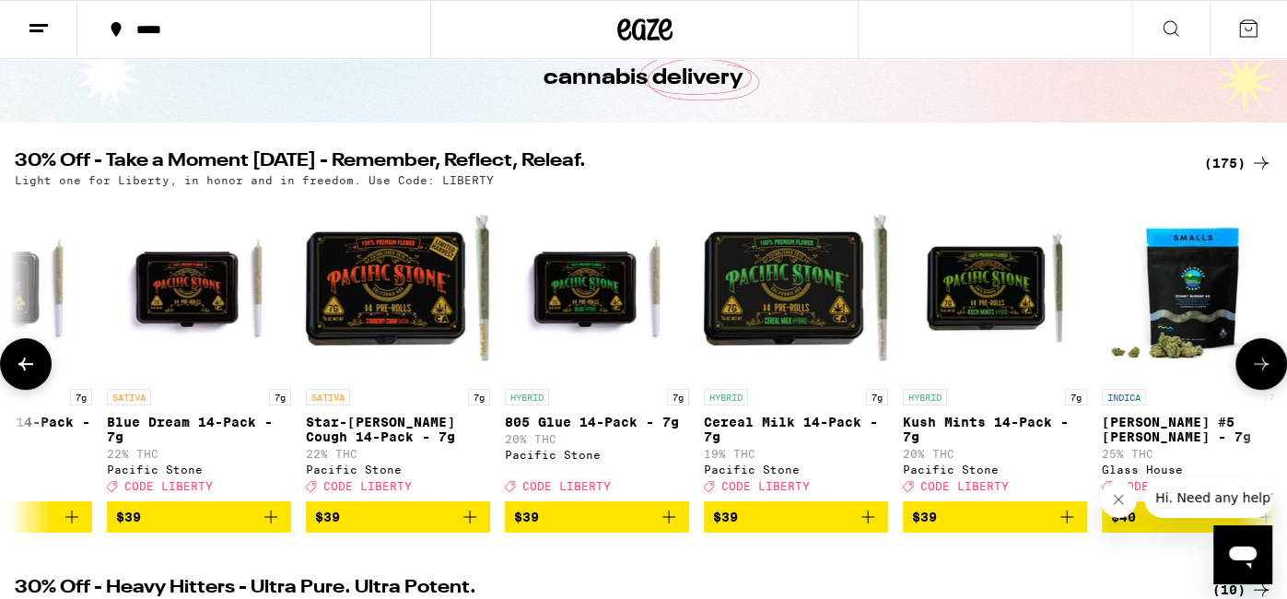
click at [1246, 366] on button at bounding box center [1261, 364] width 52 height 52
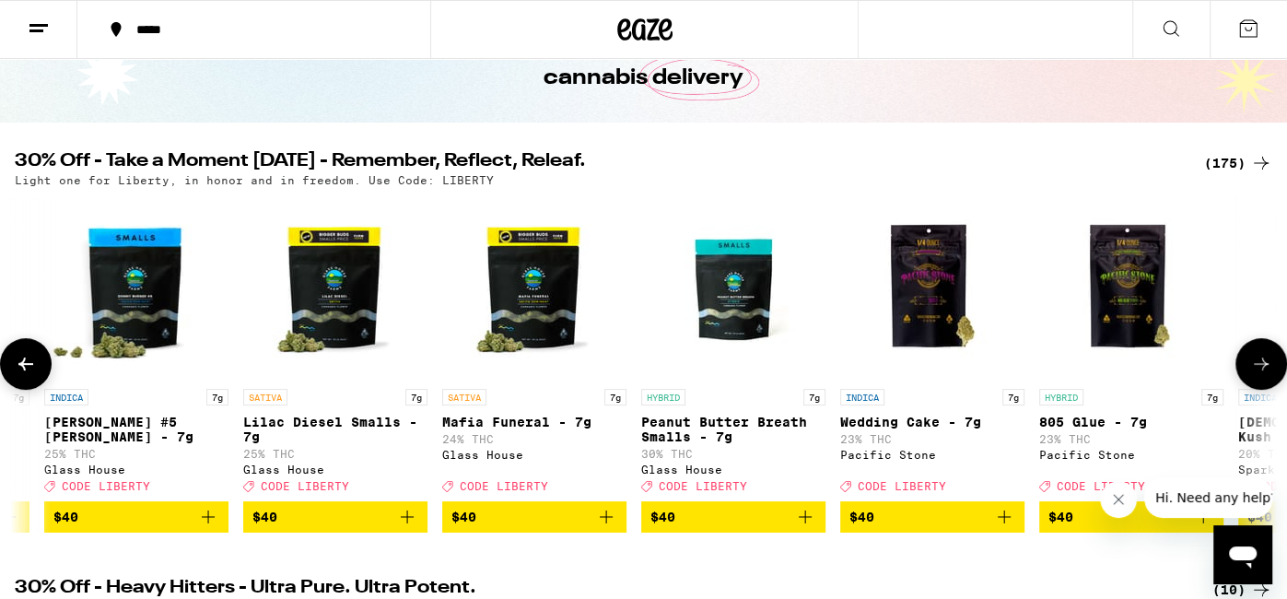
click at [1246, 366] on button at bounding box center [1261, 364] width 52 height 52
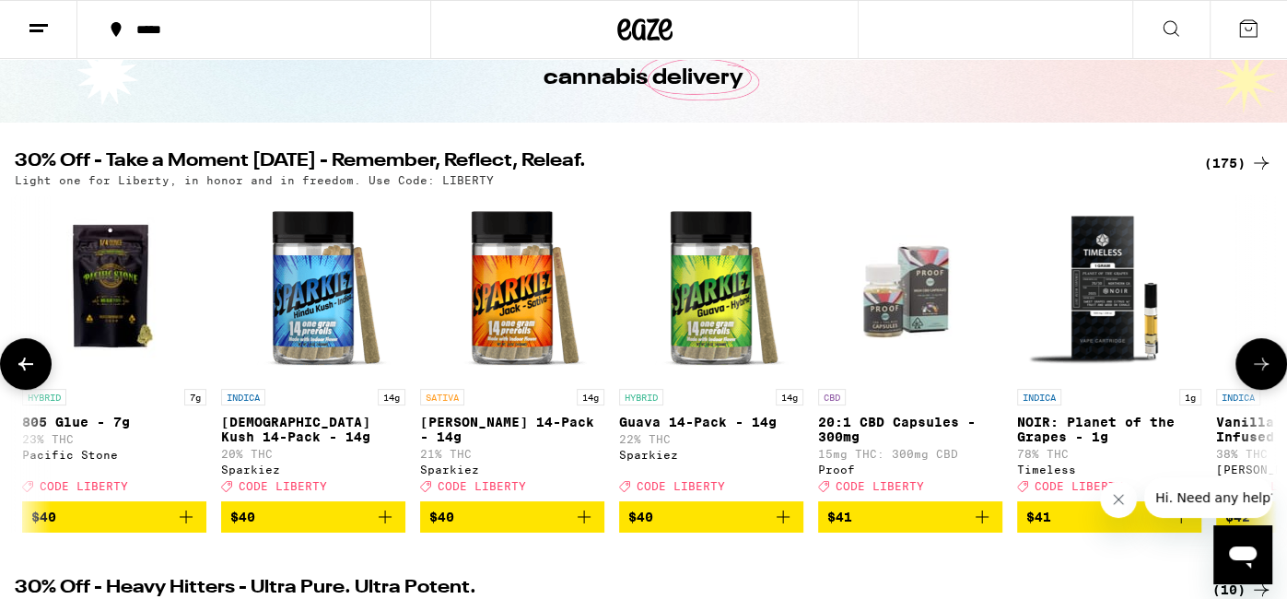
scroll to position [0, 28288]
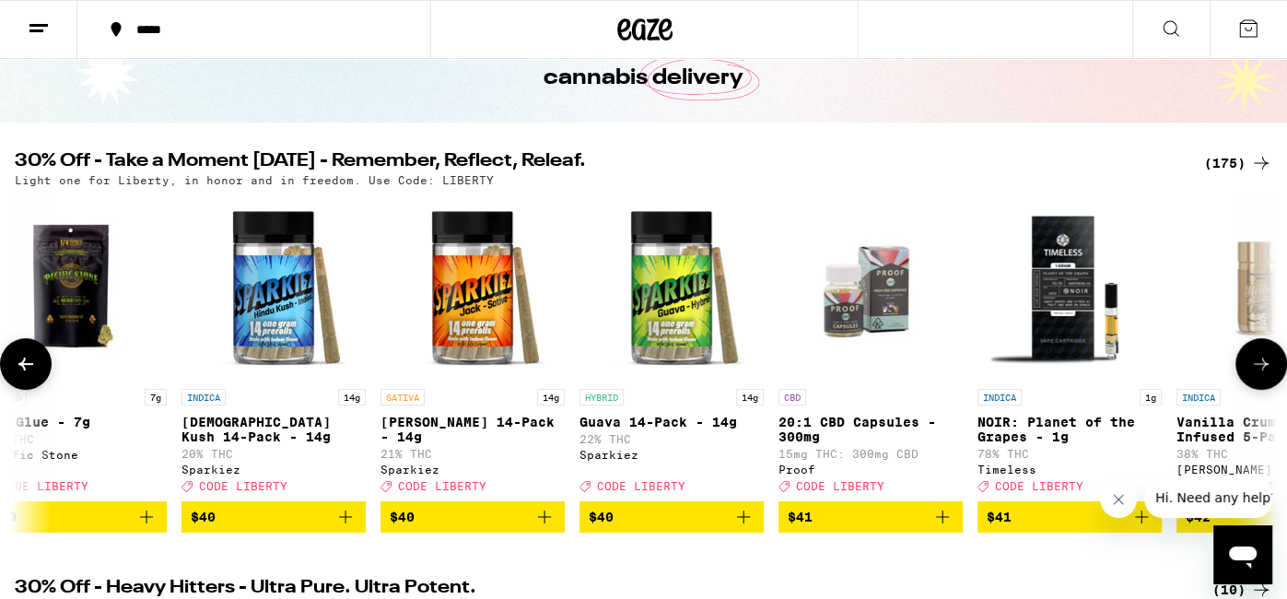
click at [1246, 366] on button at bounding box center [1261, 364] width 52 height 52
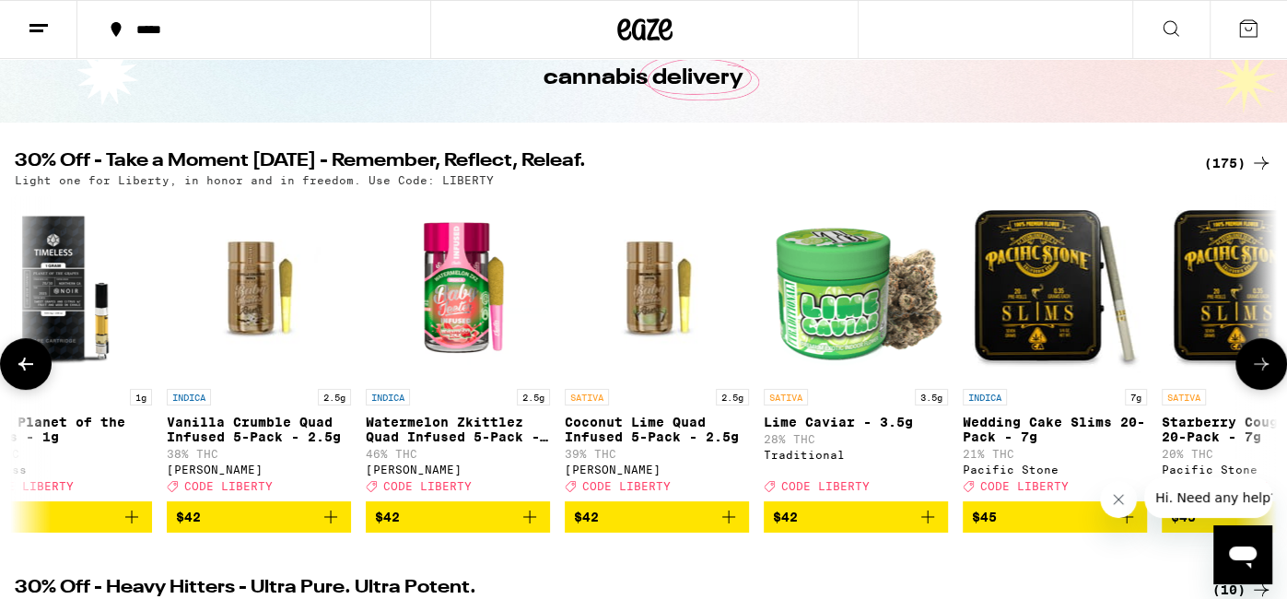
scroll to position [0, 29345]
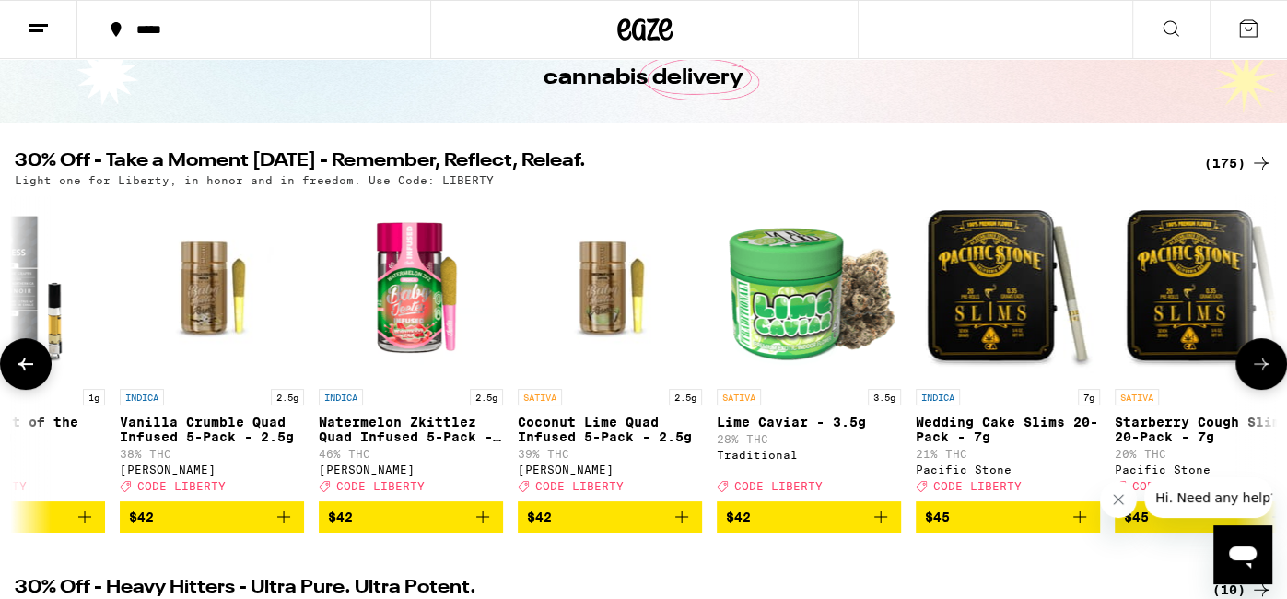
click at [1246, 366] on button at bounding box center [1261, 364] width 52 height 52
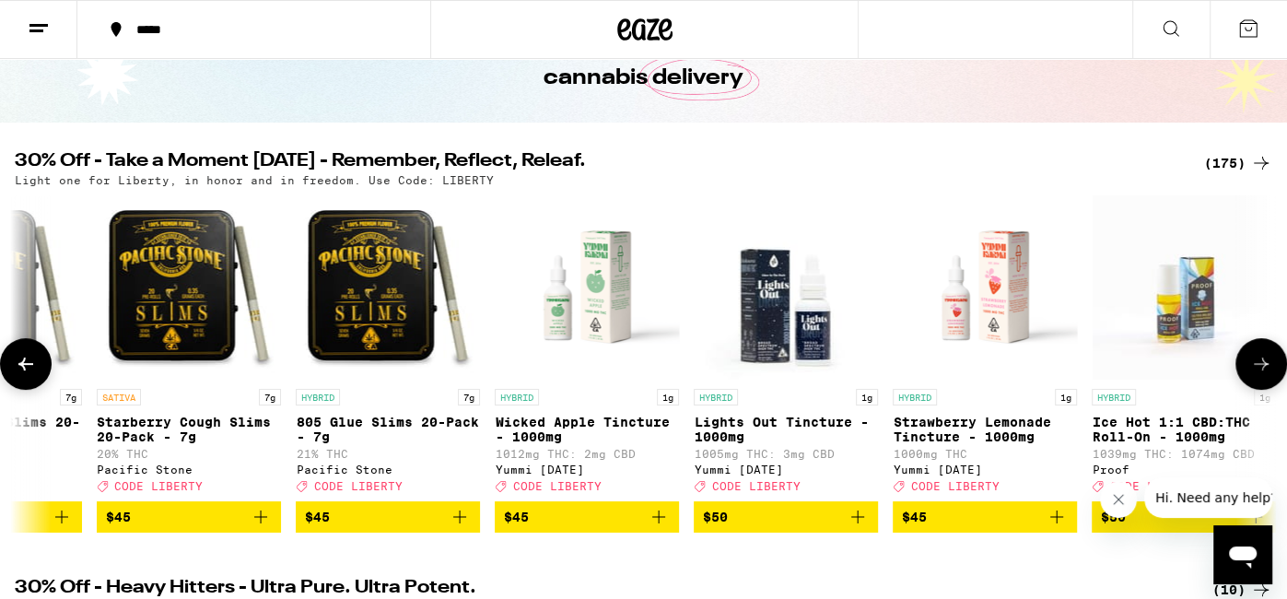
scroll to position [0, 30403]
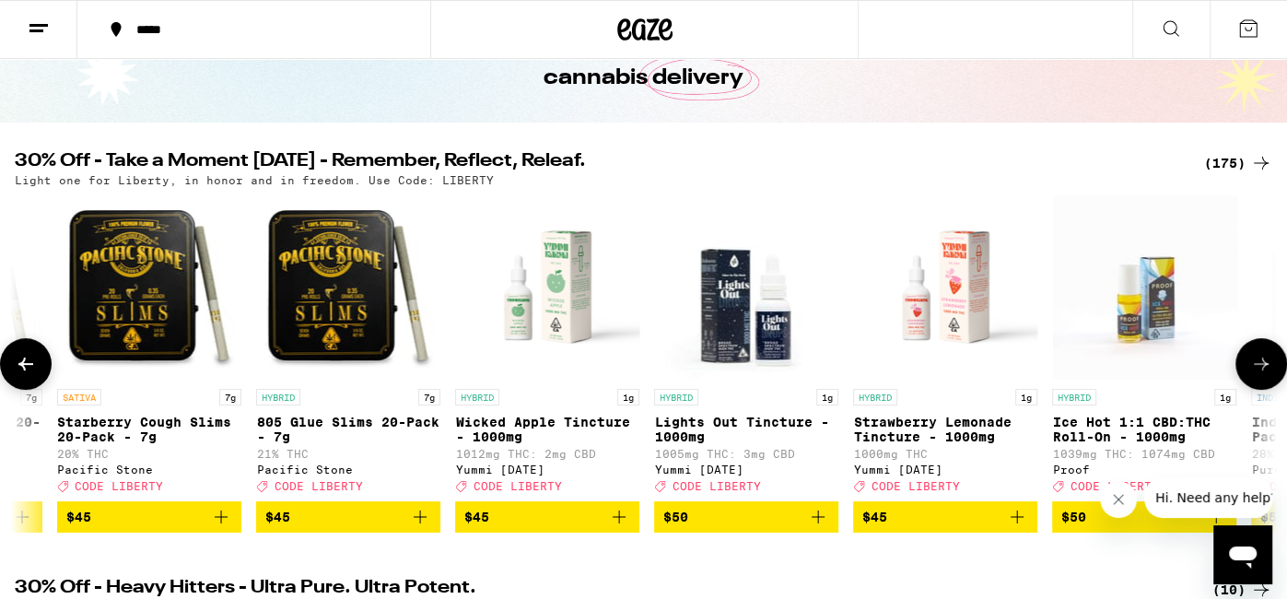
click at [1246, 366] on button at bounding box center [1261, 364] width 52 height 52
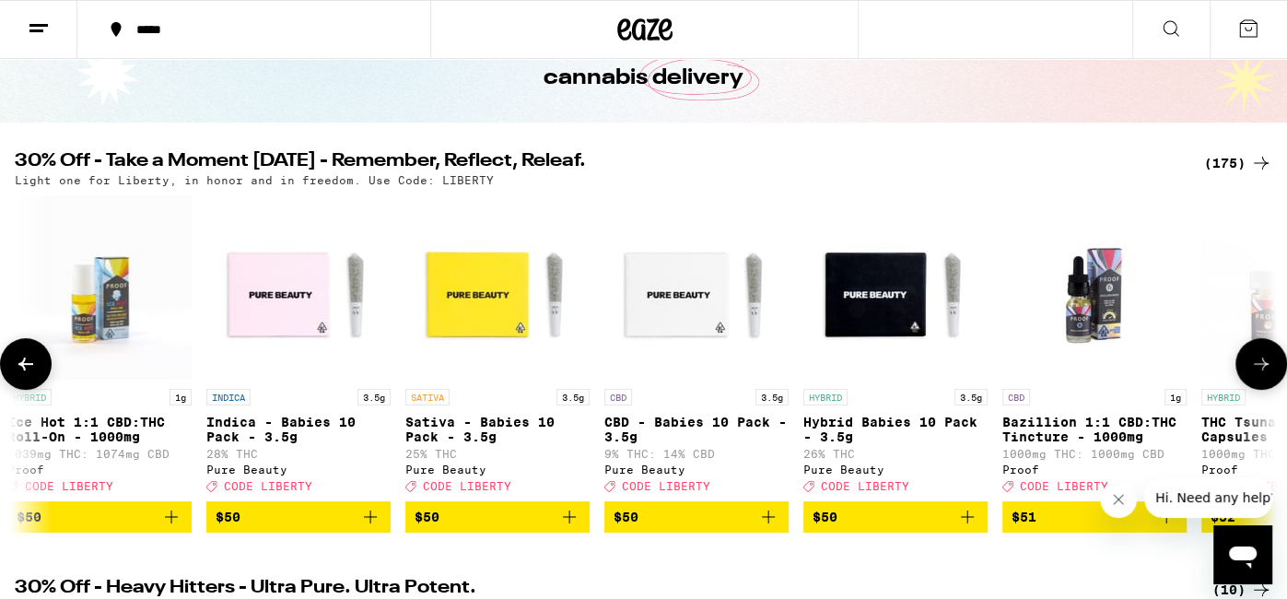
scroll to position [0, 31459]
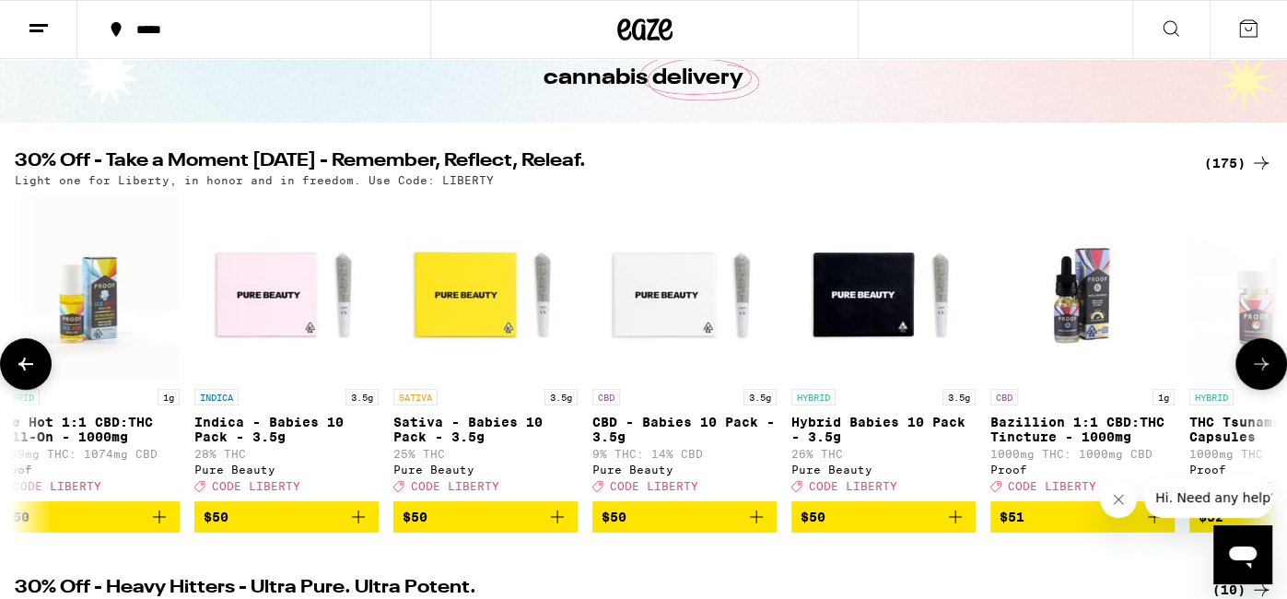
click at [1246, 366] on button at bounding box center [1261, 364] width 52 height 52
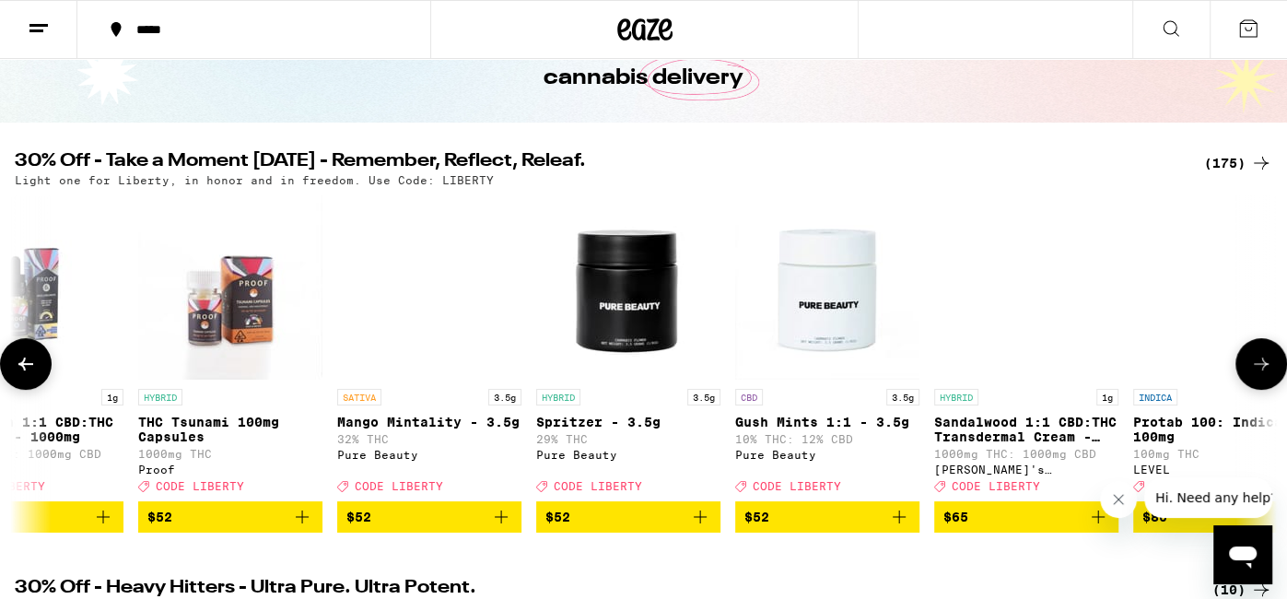
scroll to position [0, 32516]
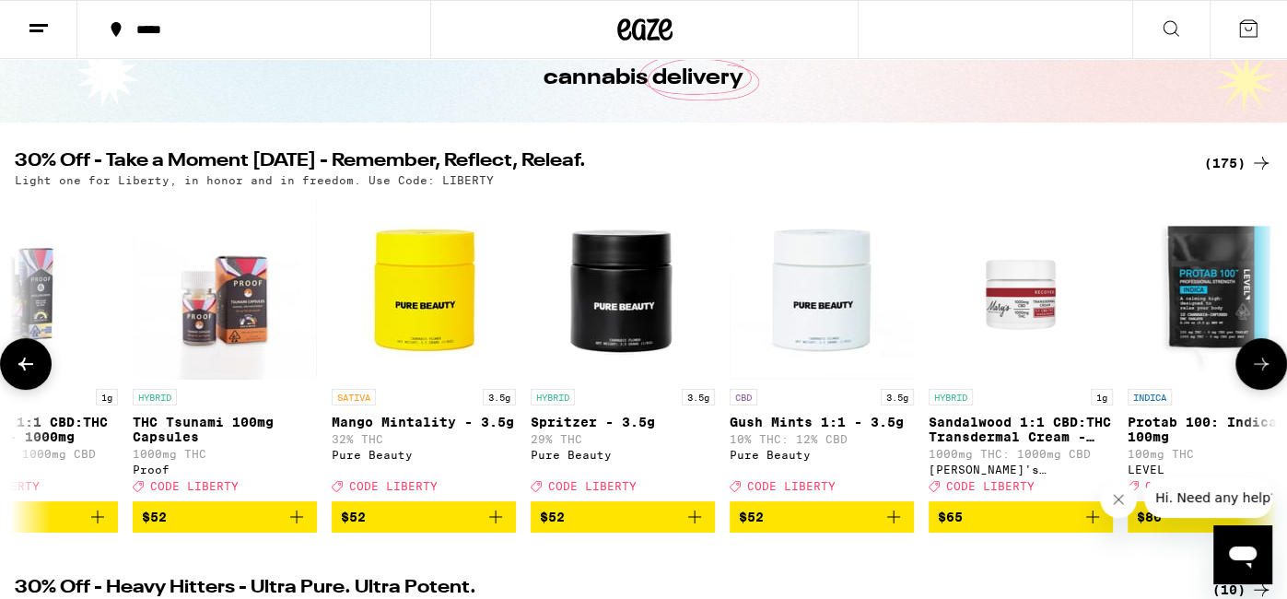
click at [1253, 360] on icon at bounding box center [1261, 364] width 22 height 22
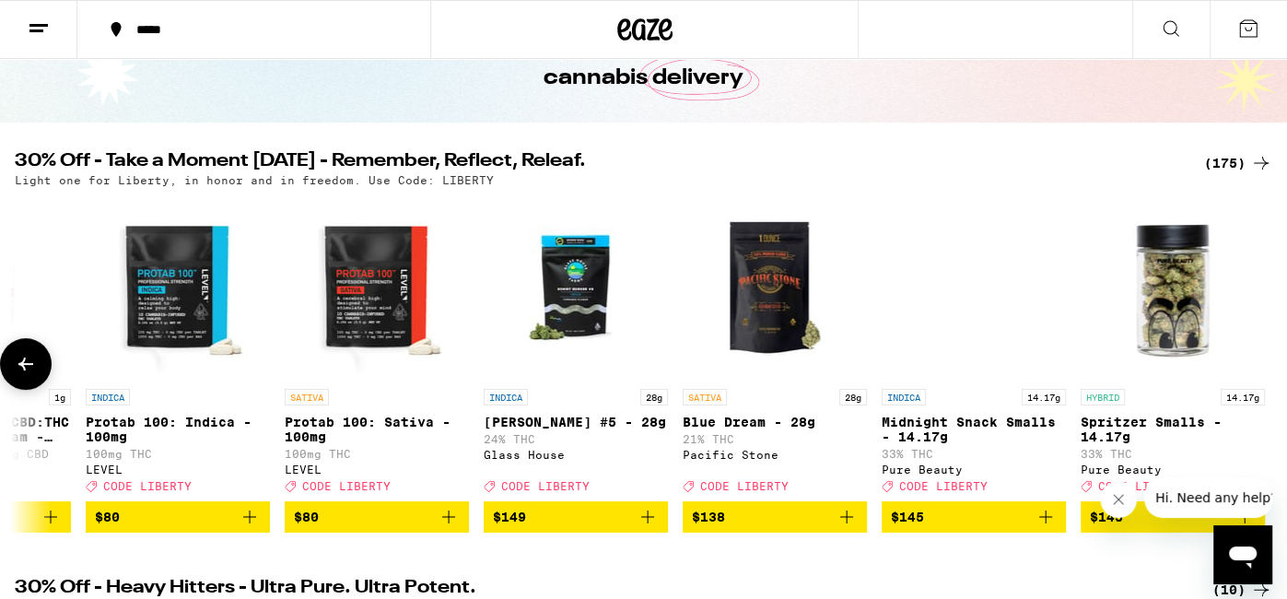
scroll to position [0, 33563]
